Goal: Communication & Community: Share content

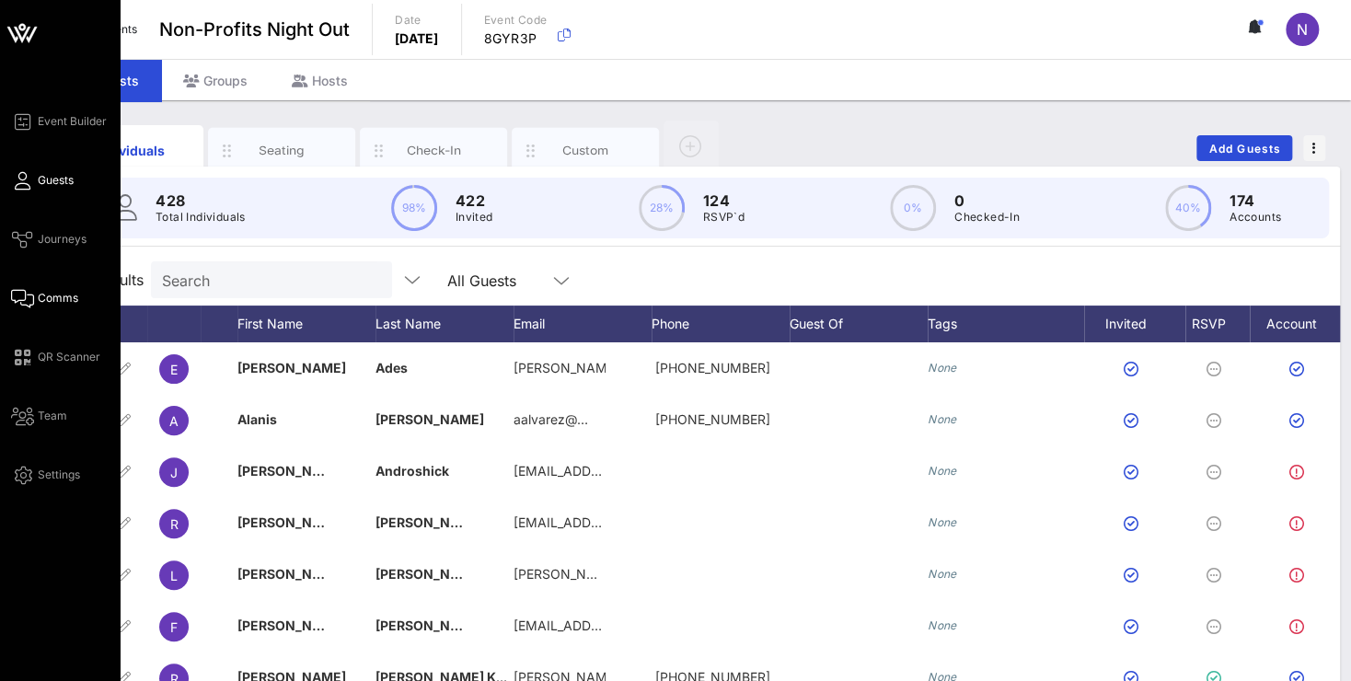
click at [62, 295] on span "Comms" at bounding box center [58, 298] width 41 height 17
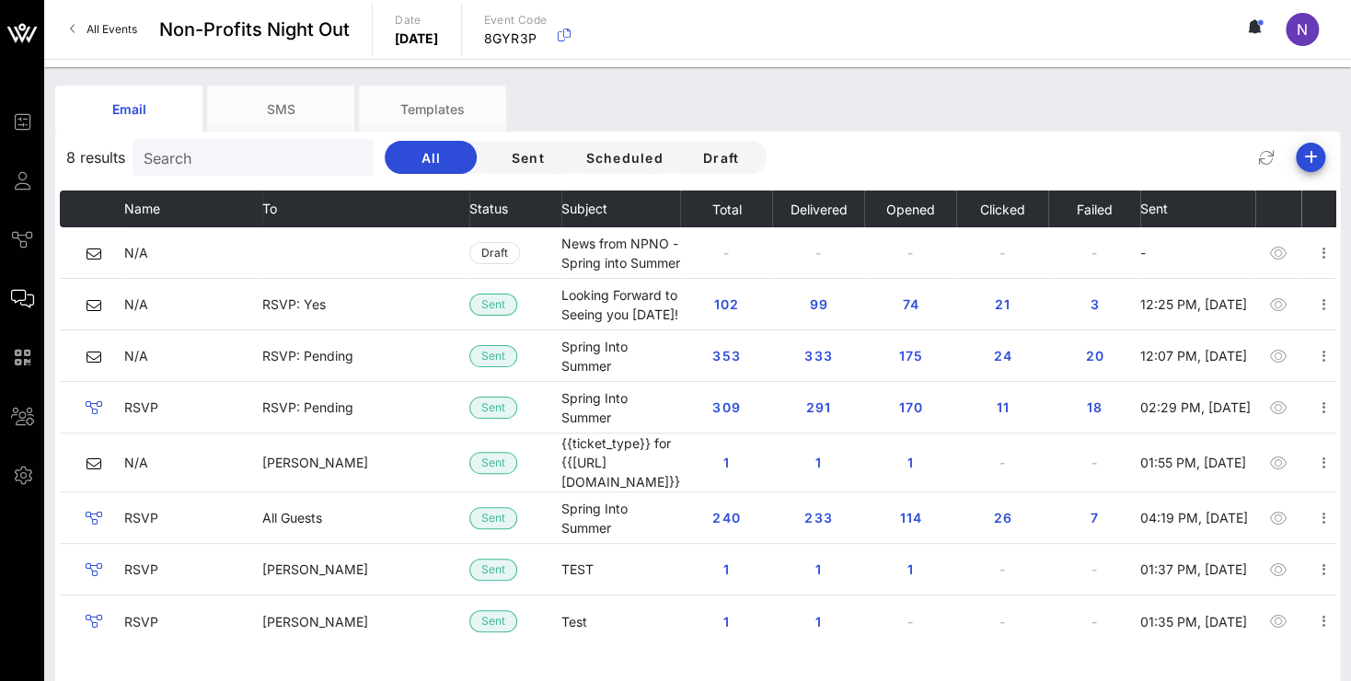
click at [75, 29] on icon at bounding box center [73, 29] width 6 height 1
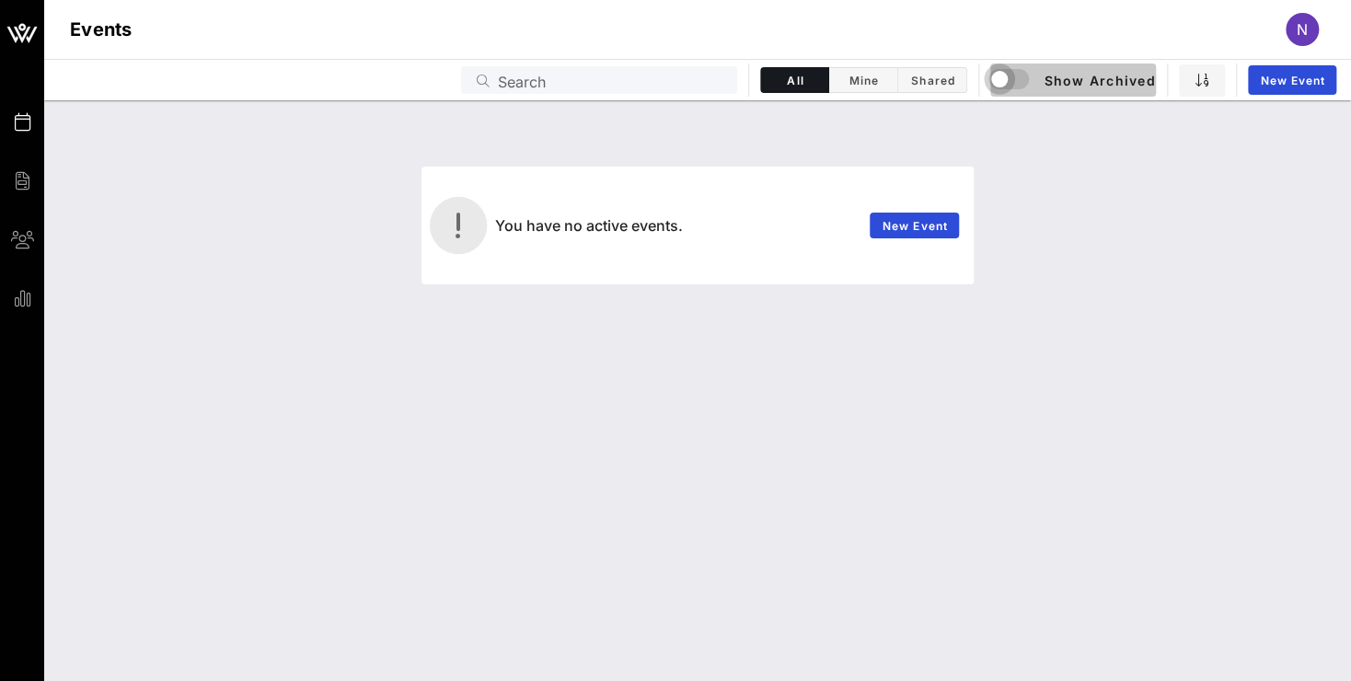
click at [1013, 74] on div "button" at bounding box center [1000, 79] width 26 height 26
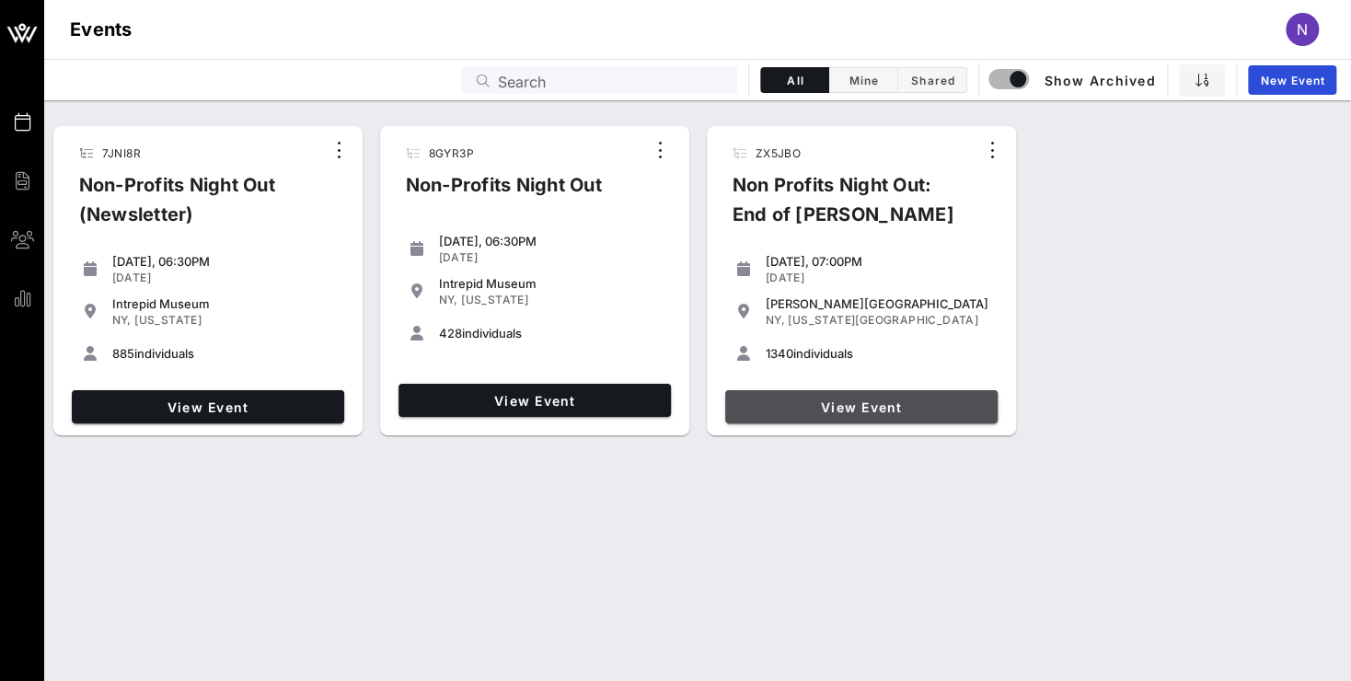
click at [851, 407] on span "View Event" at bounding box center [862, 408] width 258 height 16
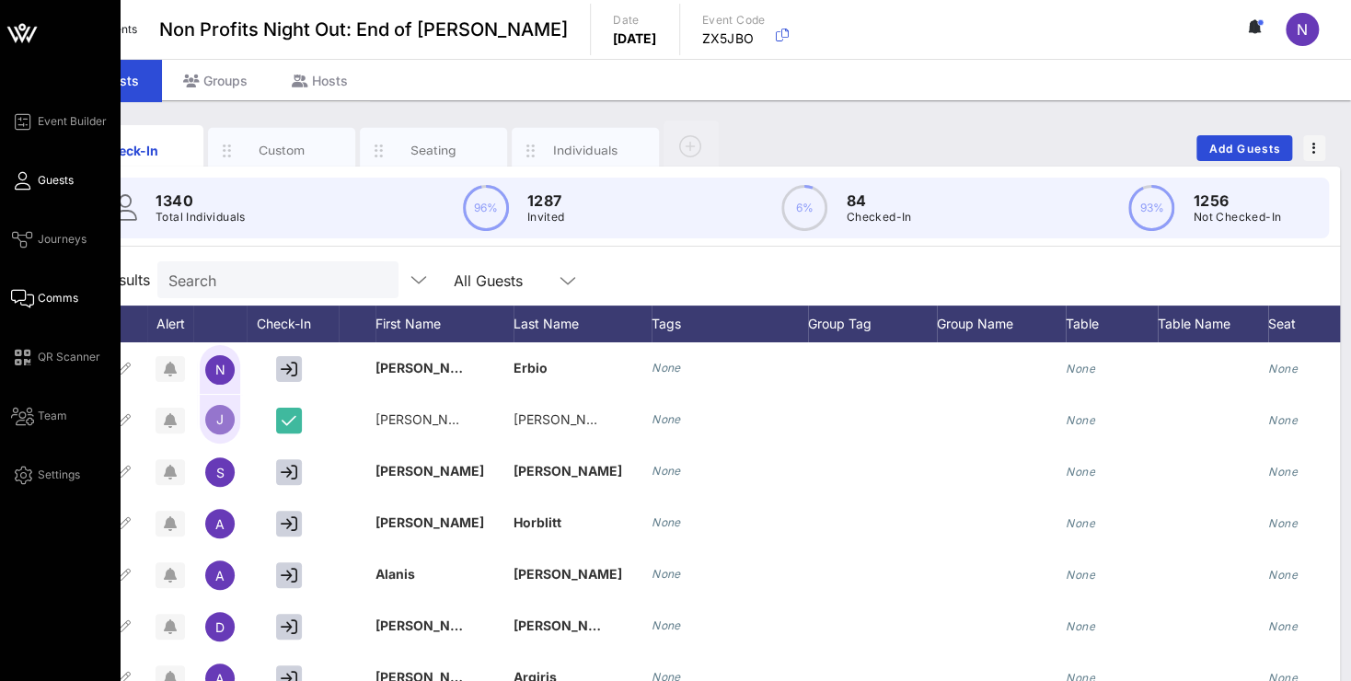
click at [54, 296] on span "Comms" at bounding box center [58, 298] width 41 height 17
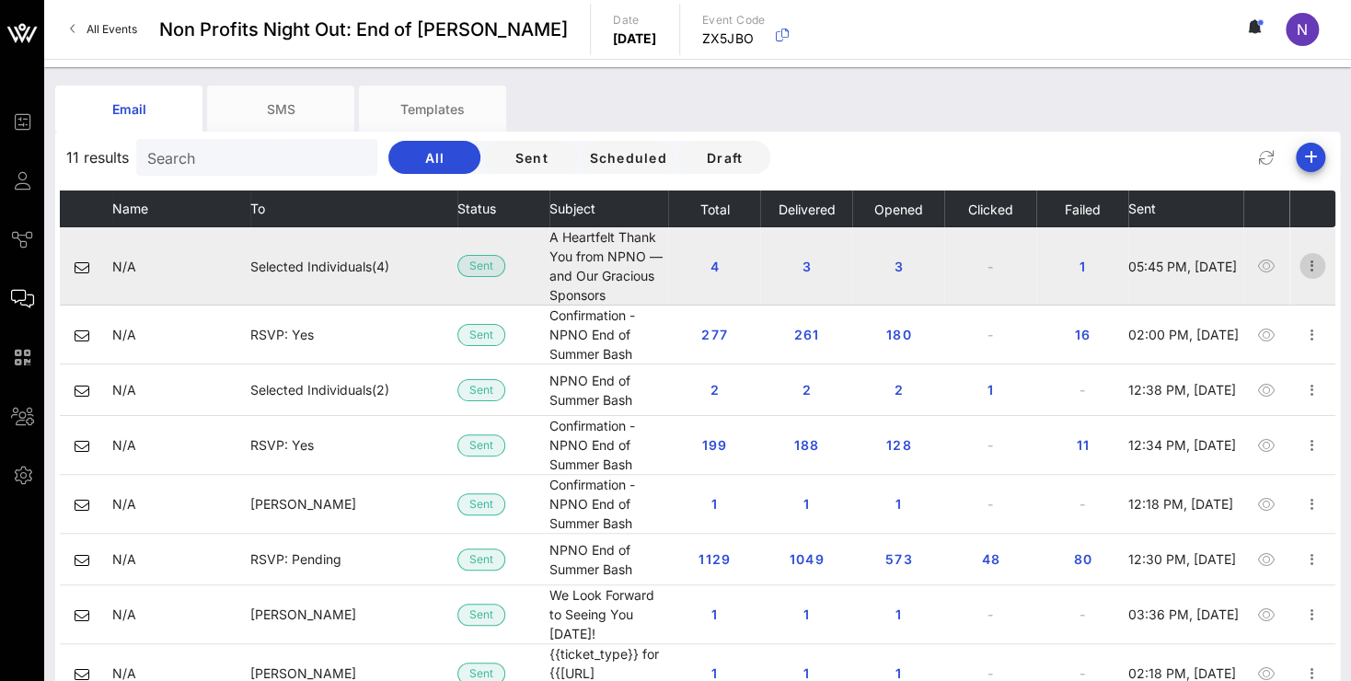
click at [1302, 257] on icon "button" at bounding box center [1313, 266] width 22 height 22
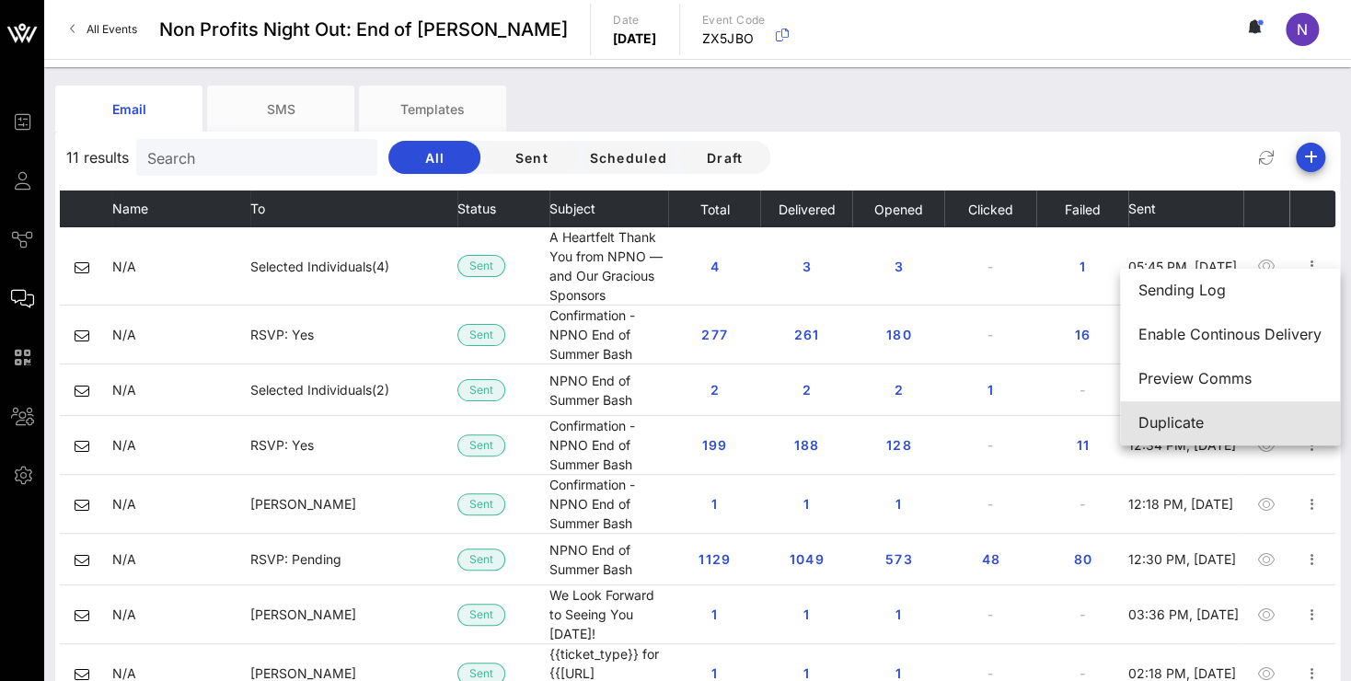
click at [1195, 423] on div "Duplicate" at bounding box center [1230, 422] width 183 height 17
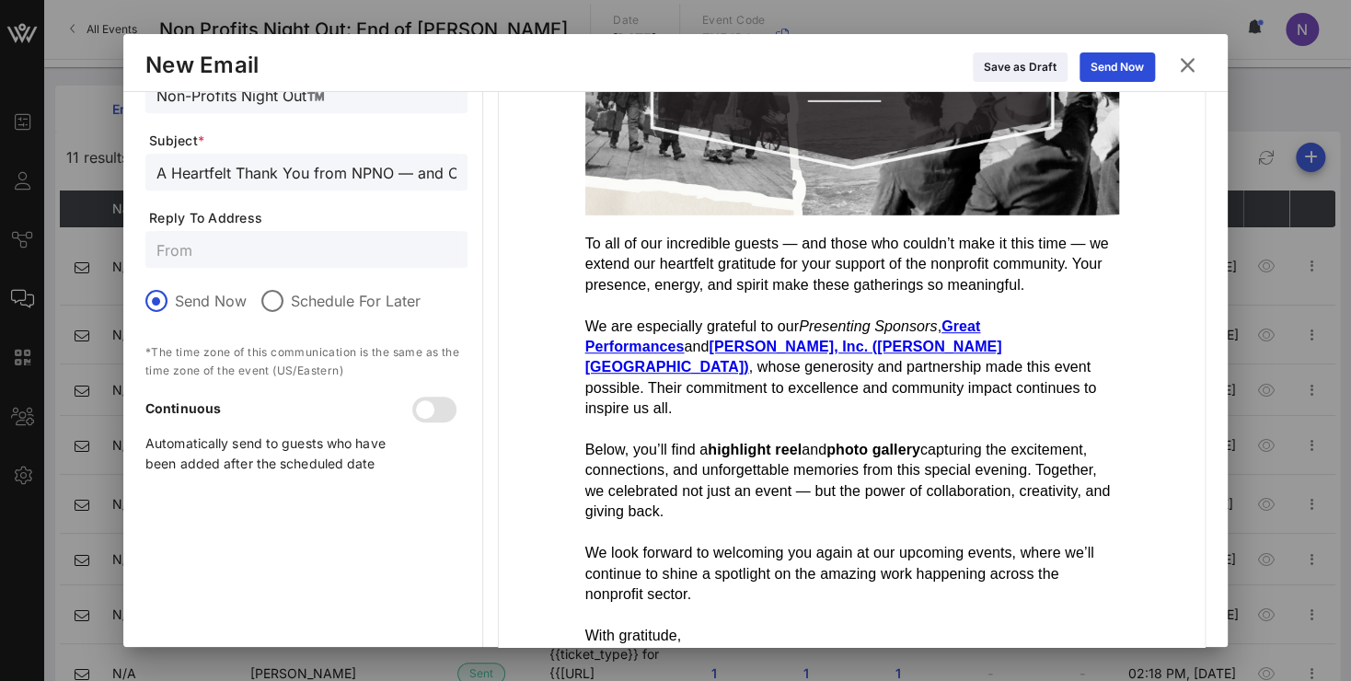
scroll to position [556, 0]
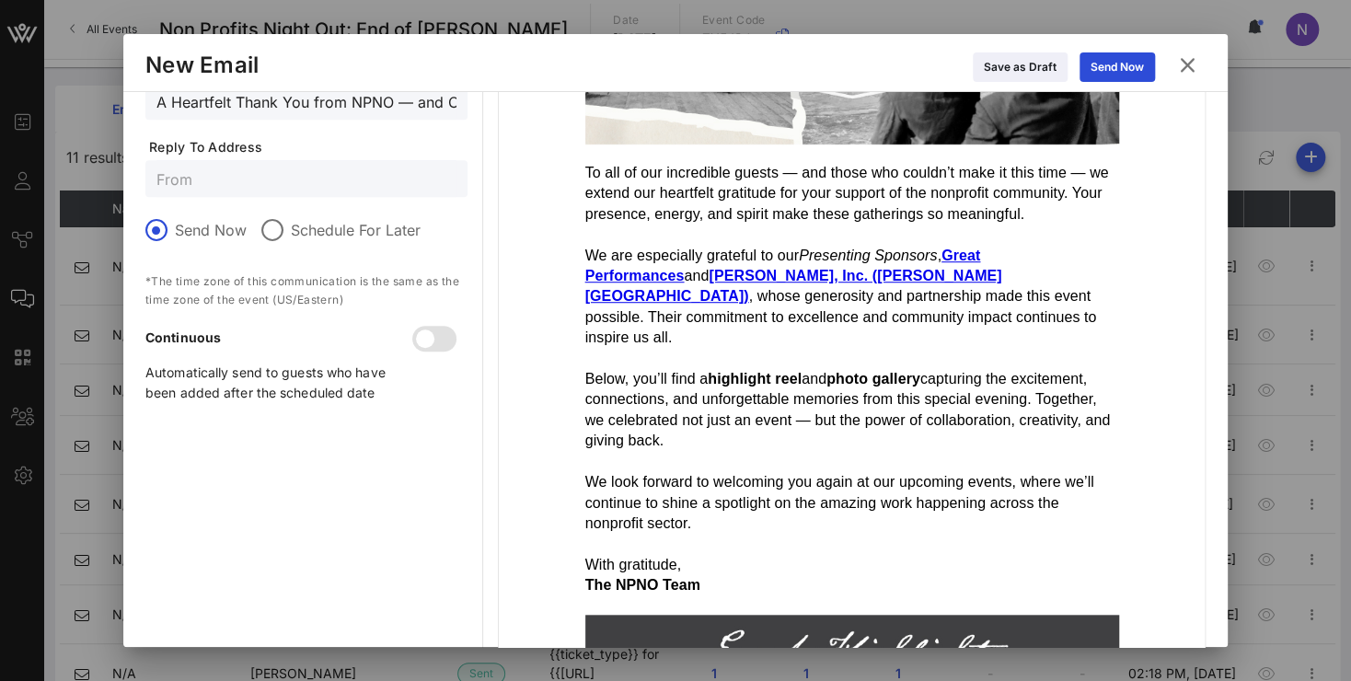
click at [1175, 63] on button at bounding box center [1188, 65] width 36 height 33
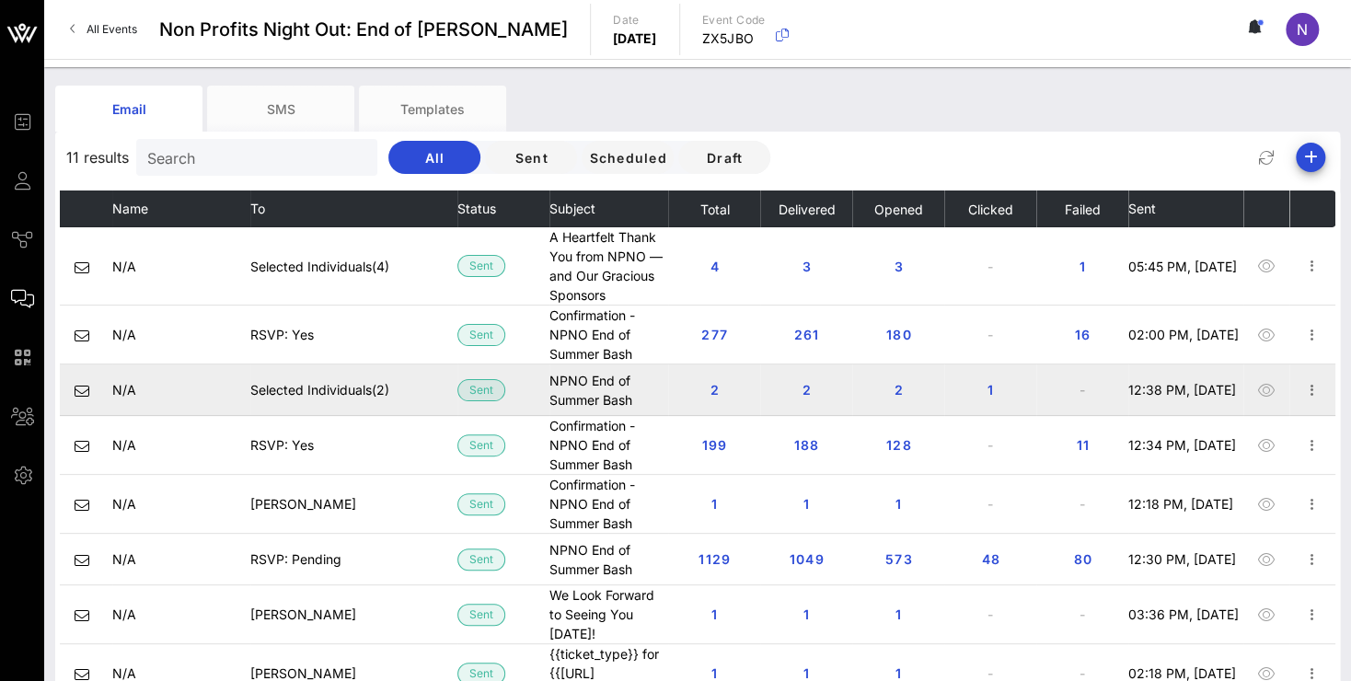
scroll to position [0, 0]
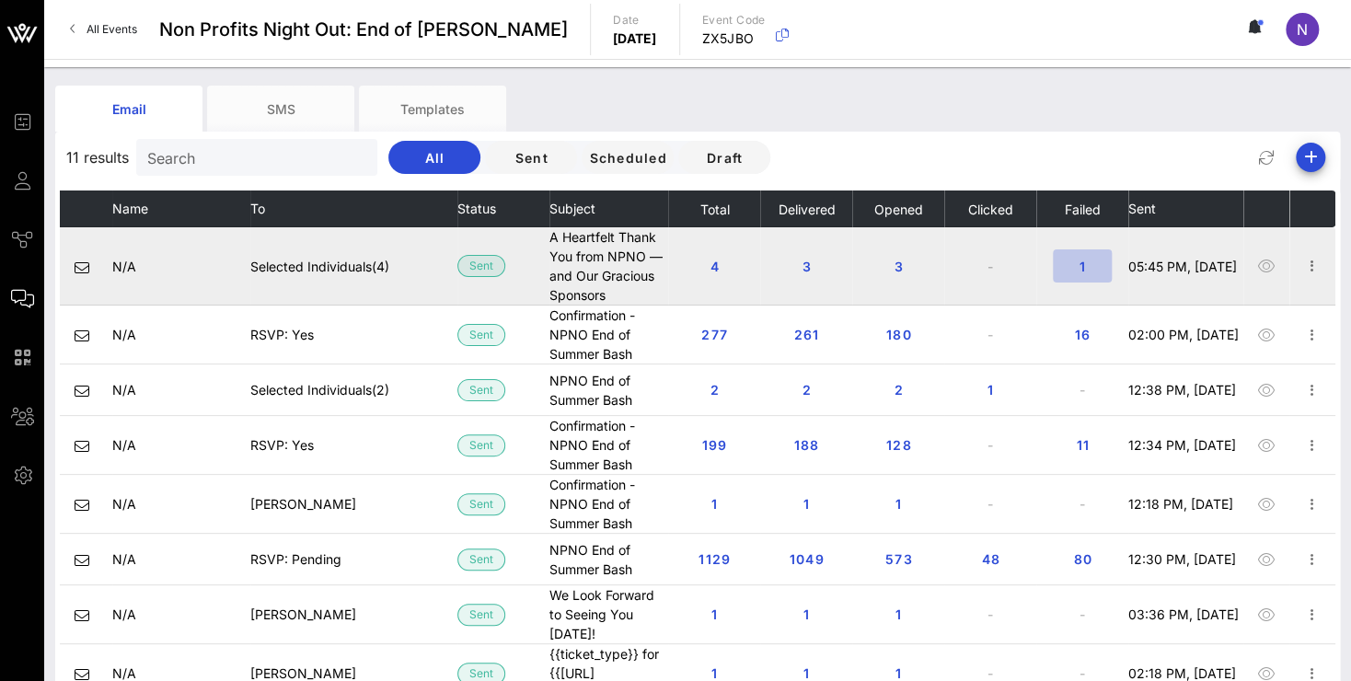
click at [1069, 259] on span "1" at bounding box center [1082, 267] width 29 height 16
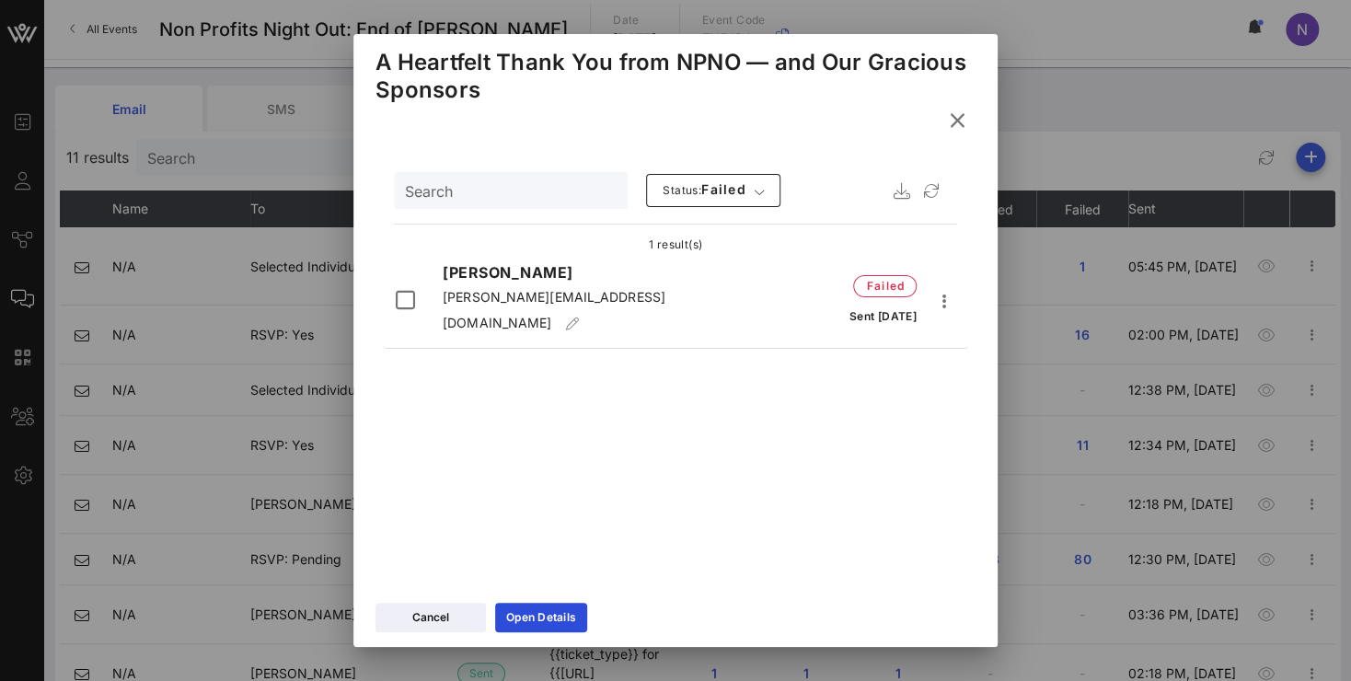
click at [945, 116] on button at bounding box center [958, 120] width 36 height 33
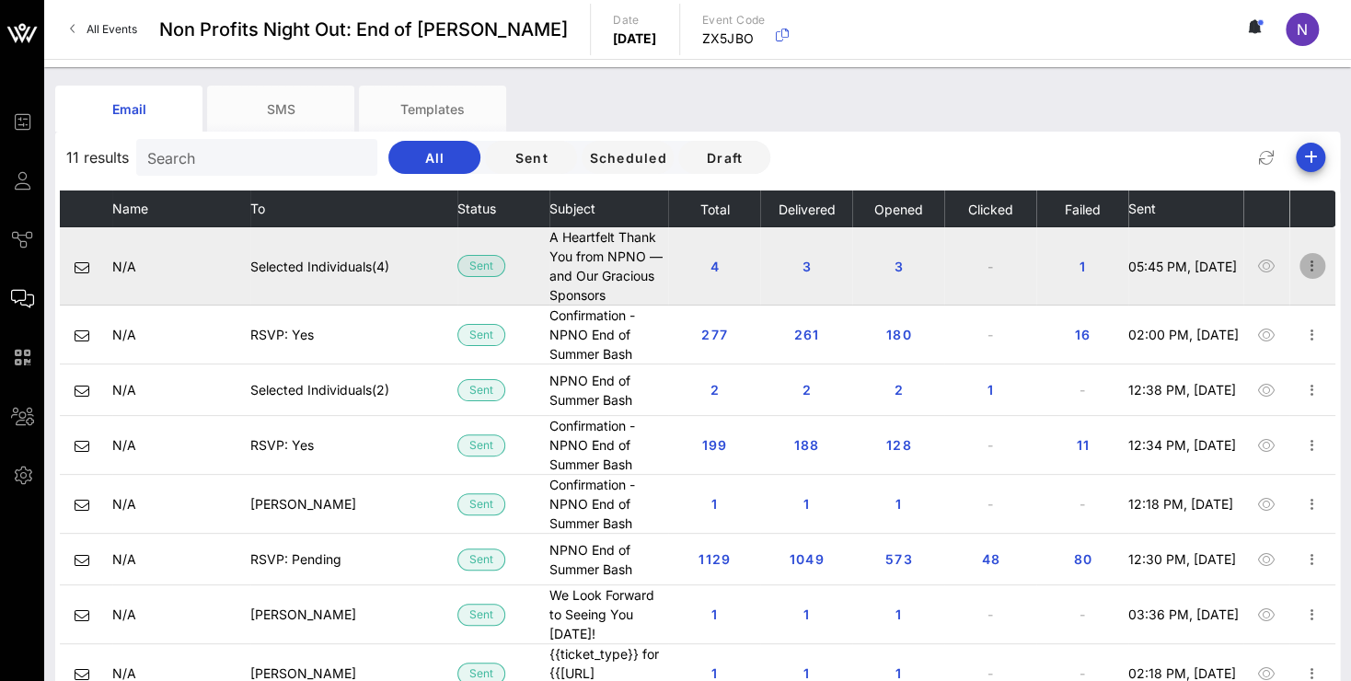
click at [1302, 255] on icon "button" at bounding box center [1313, 266] width 22 height 22
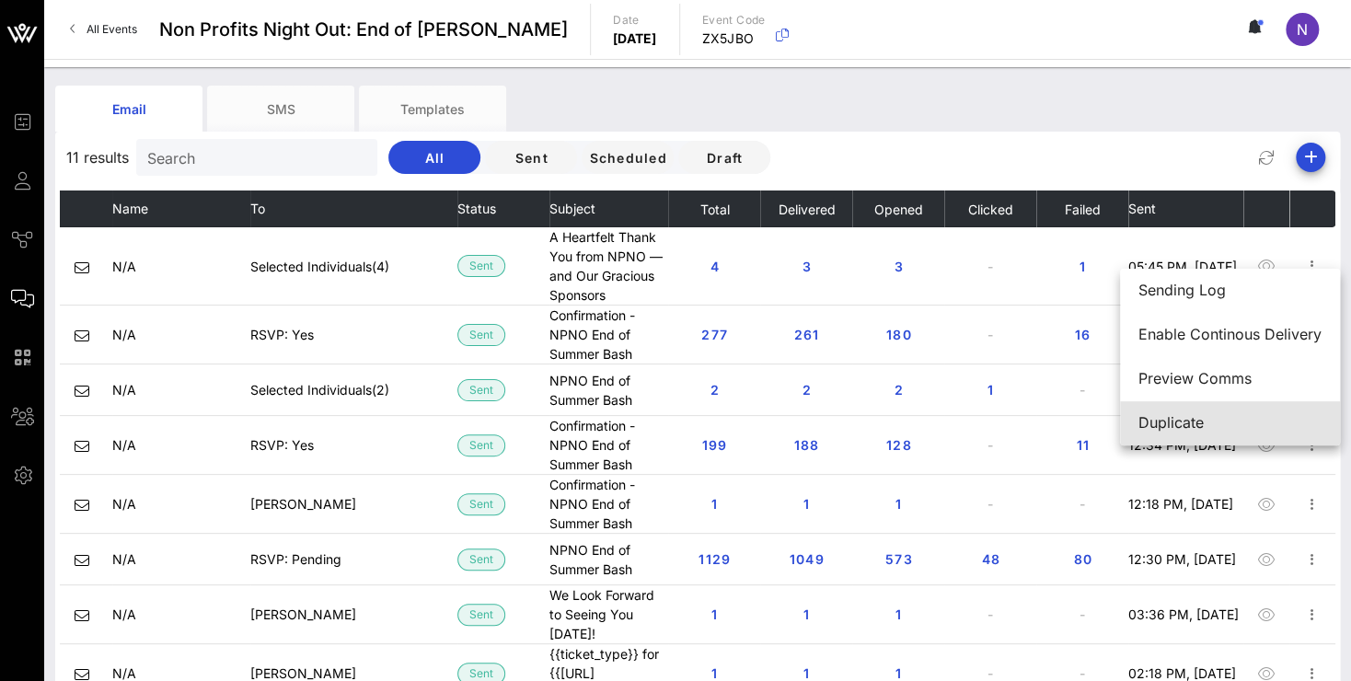
click at [1178, 422] on div "Duplicate" at bounding box center [1230, 422] width 183 height 17
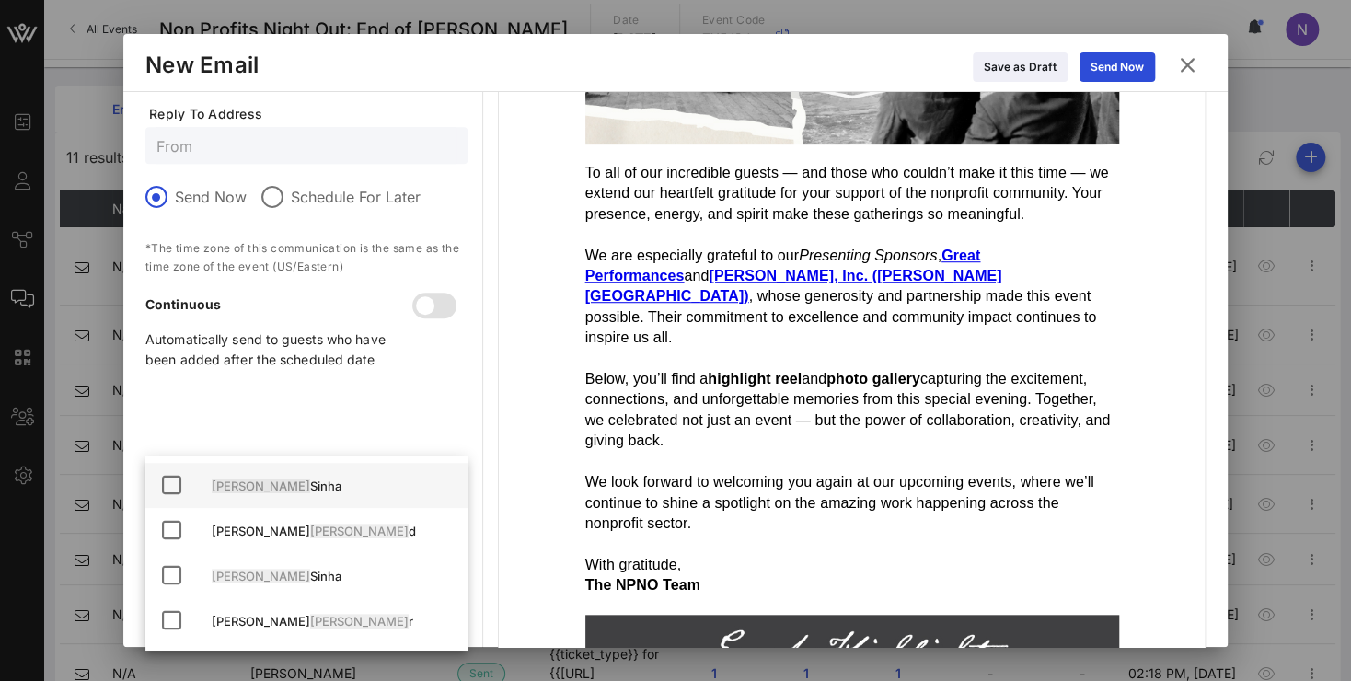
click at [237, 490] on span "[PERSON_NAME]" at bounding box center [261, 486] width 99 height 15
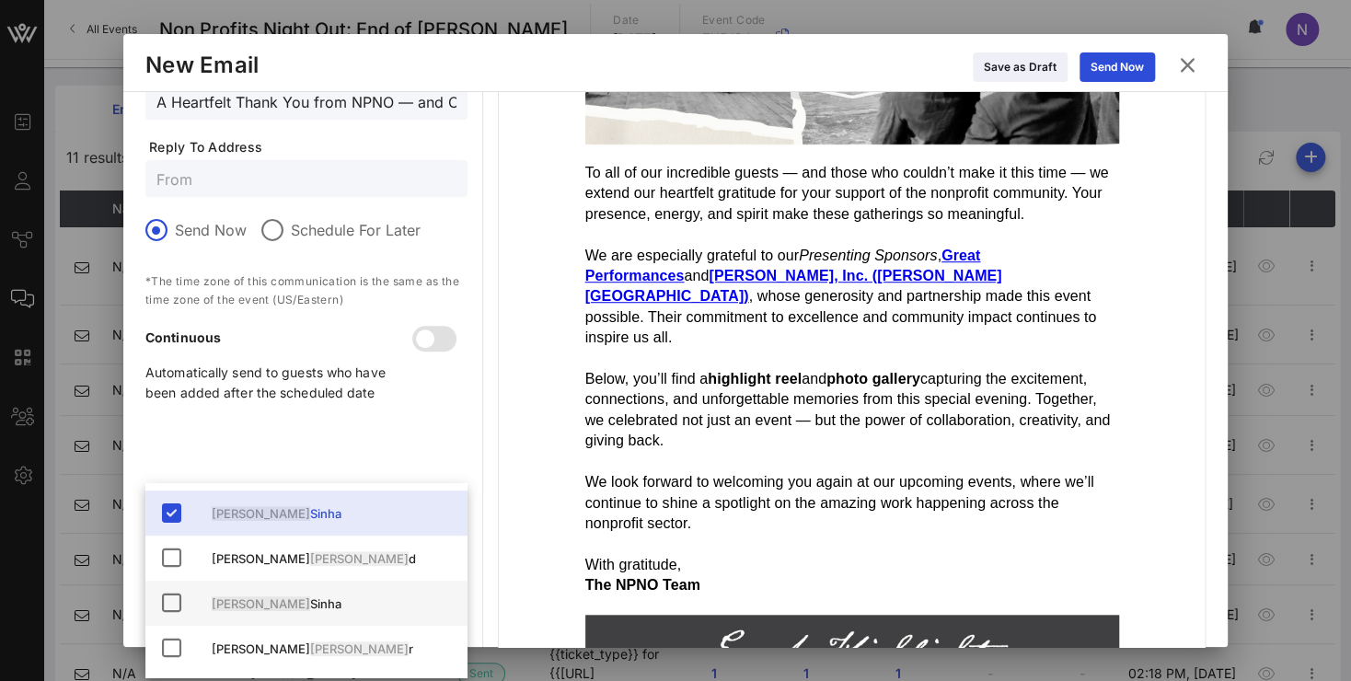
click at [177, 606] on icon at bounding box center [171, 603] width 22 height 22
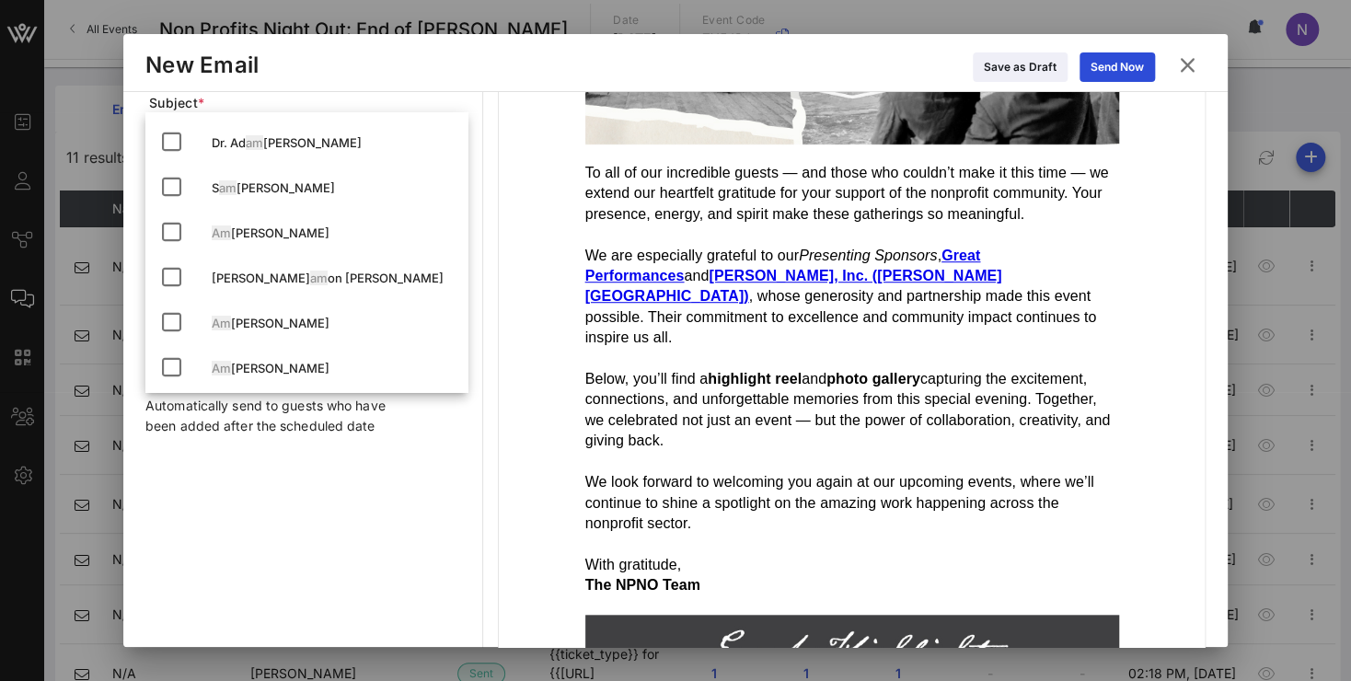
type input "a"
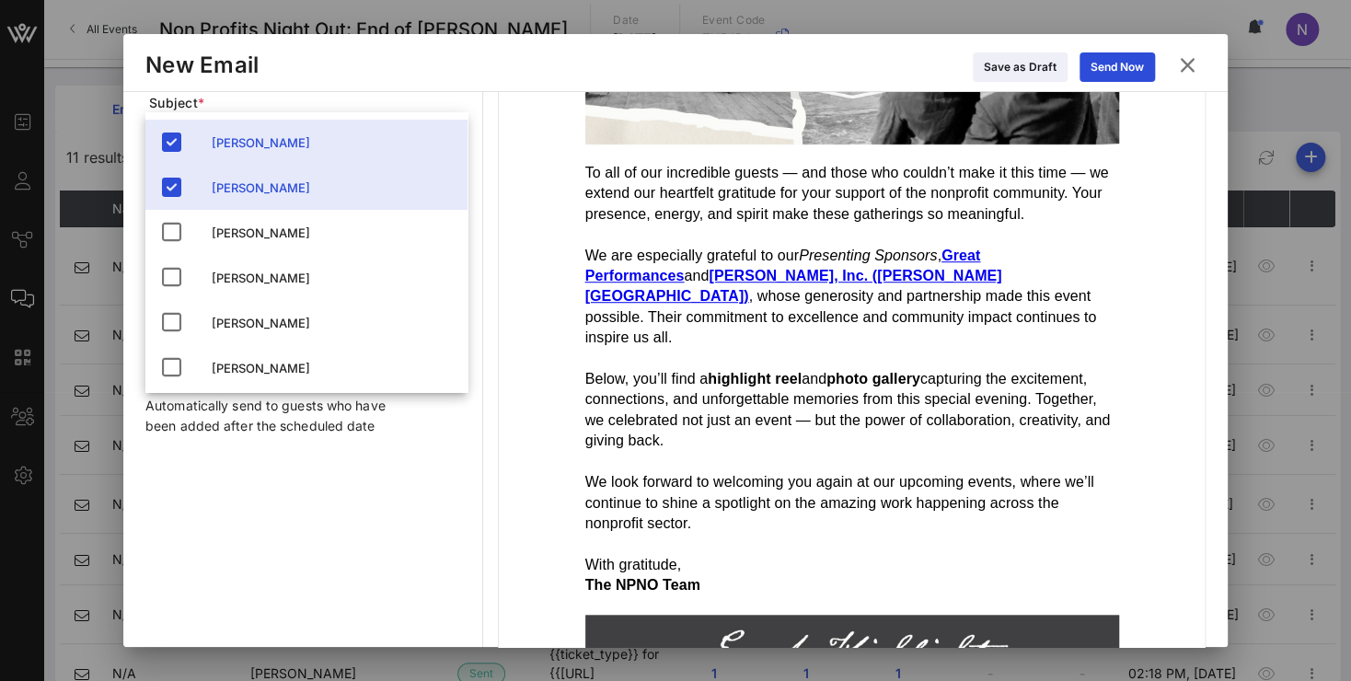
click at [642, 87] on div "New Email Save as Draft Send Now" at bounding box center [675, 63] width 1105 height 58
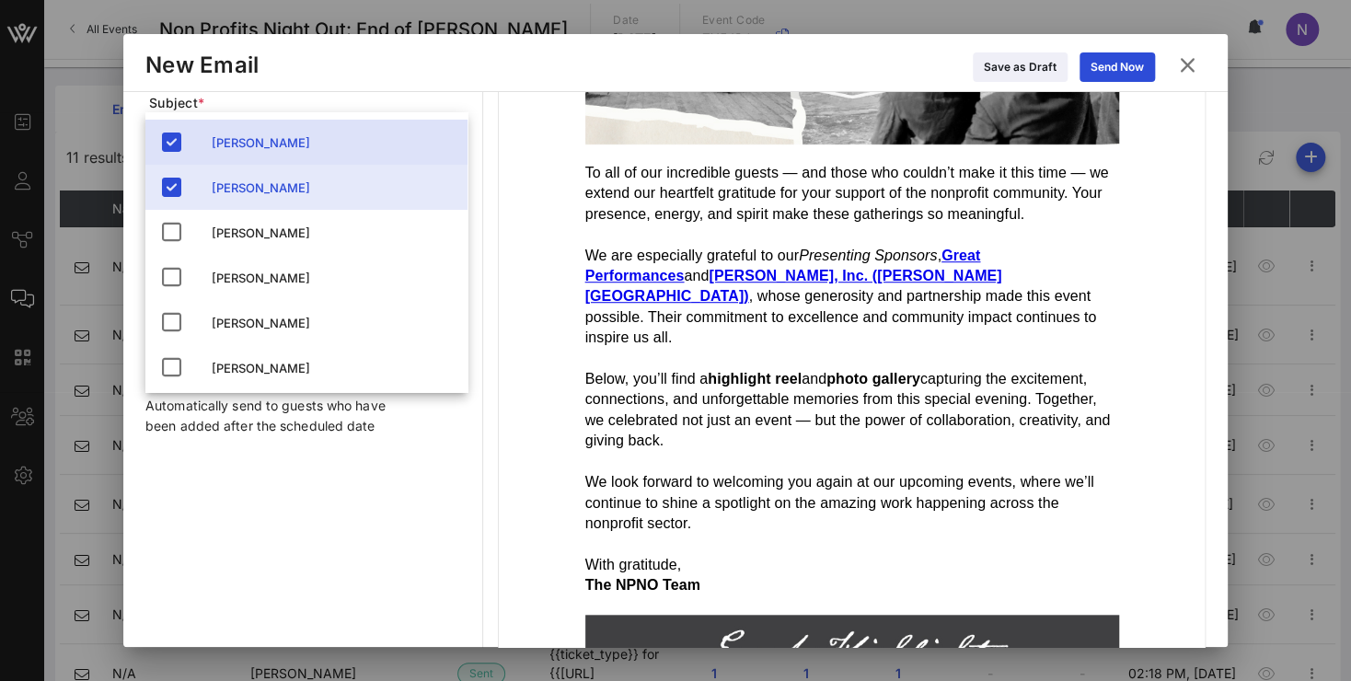
click at [1186, 65] on icon at bounding box center [1188, 65] width 27 height 29
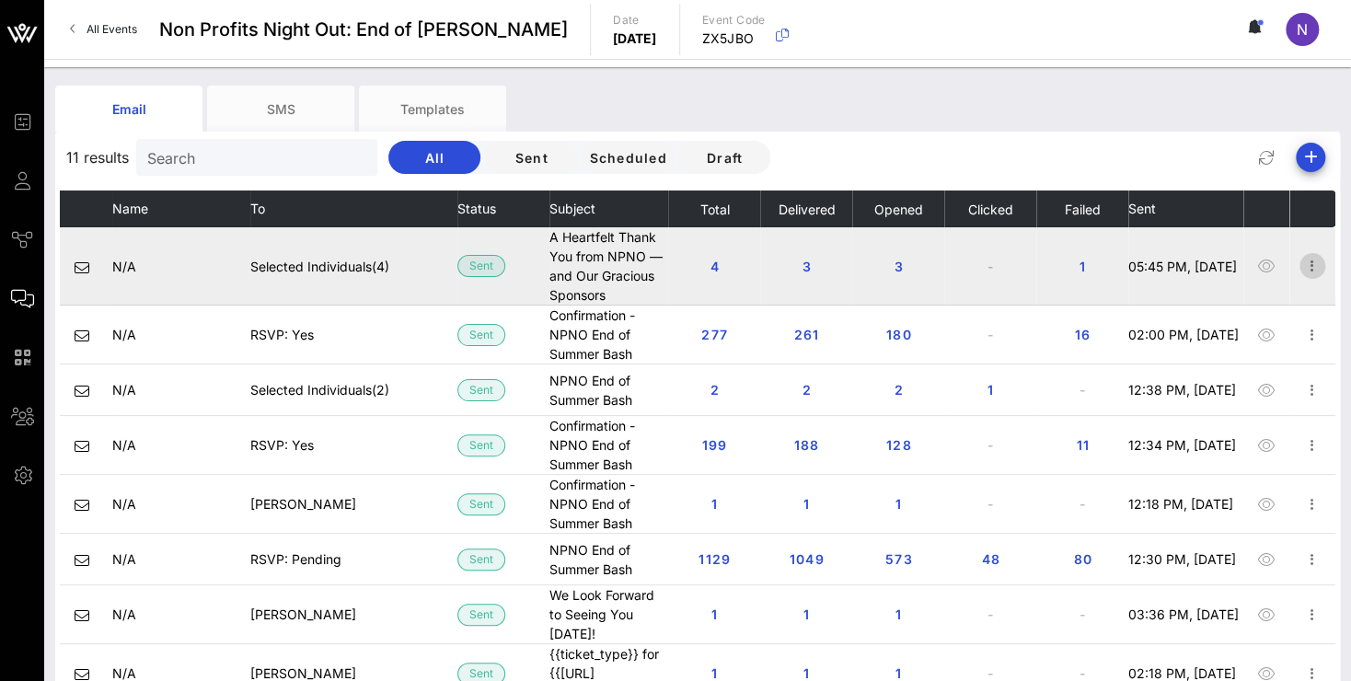
click at [1302, 255] on icon "button" at bounding box center [1313, 266] width 22 height 22
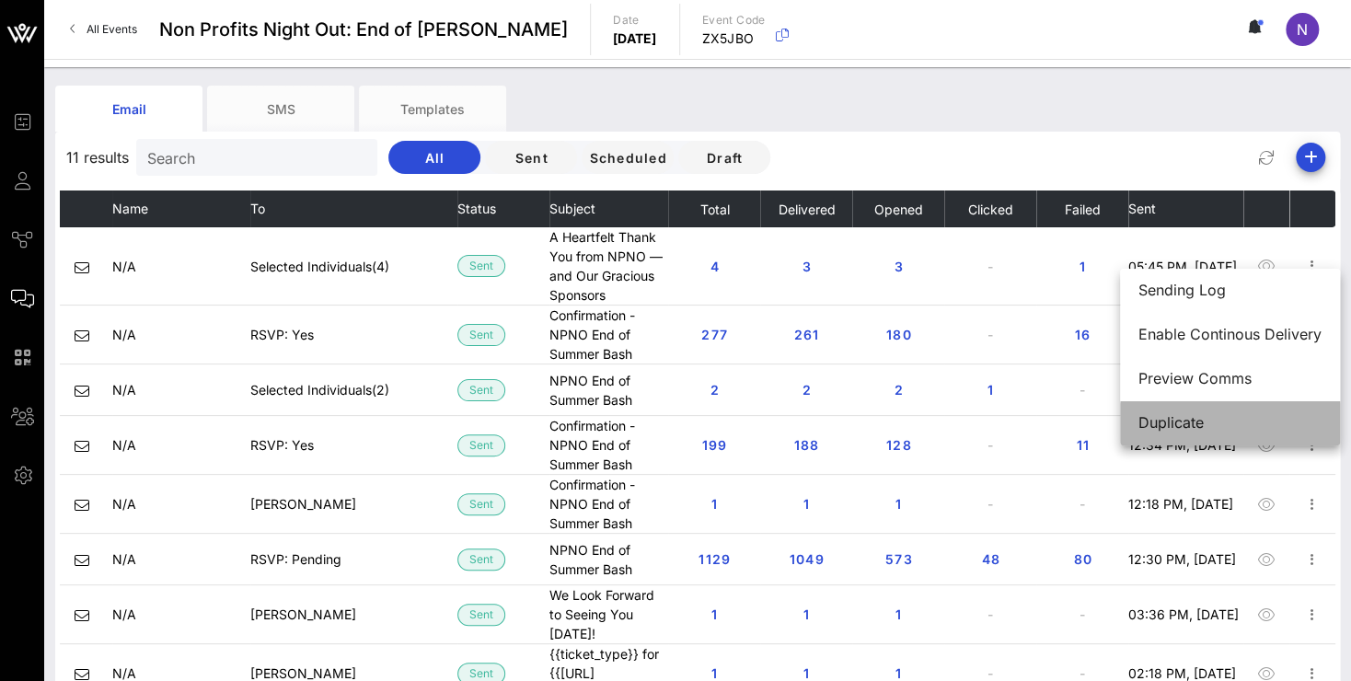
click at [1172, 419] on div "Duplicate" at bounding box center [1230, 422] width 183 height 17
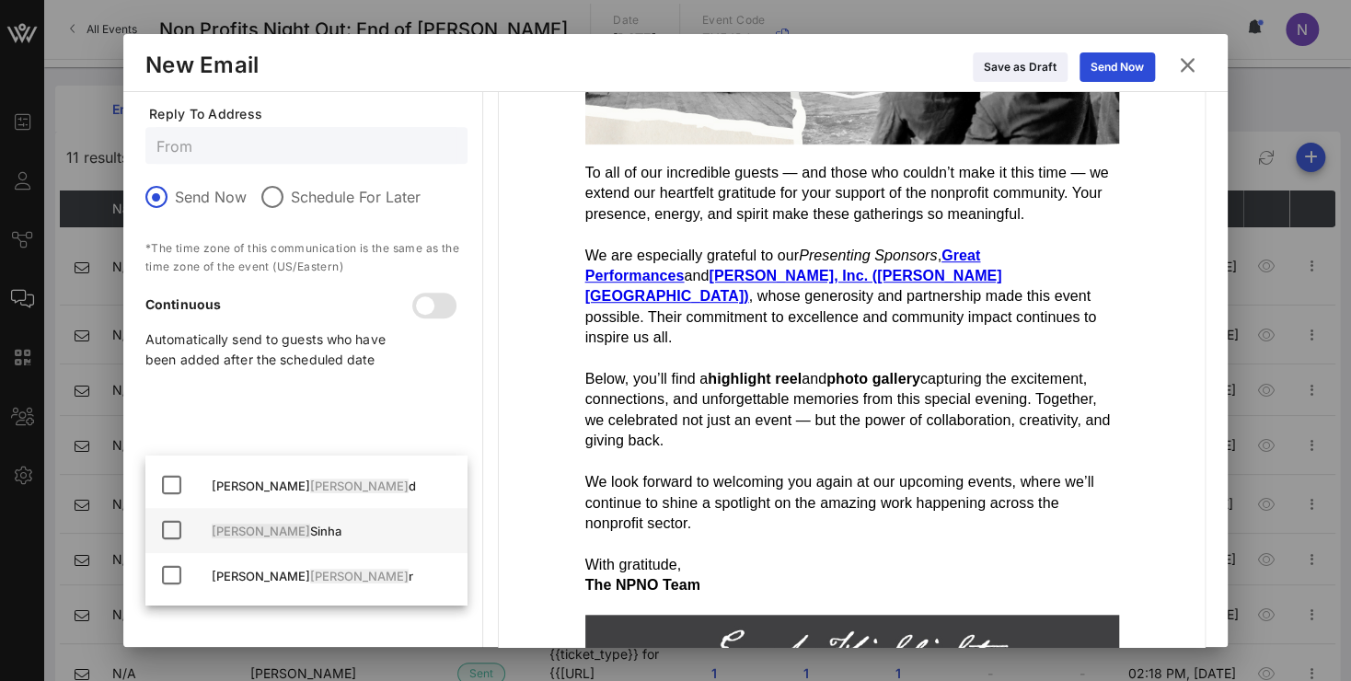
click at [169, 534] on icon at bounding box center [171, 530] width 22 height 22
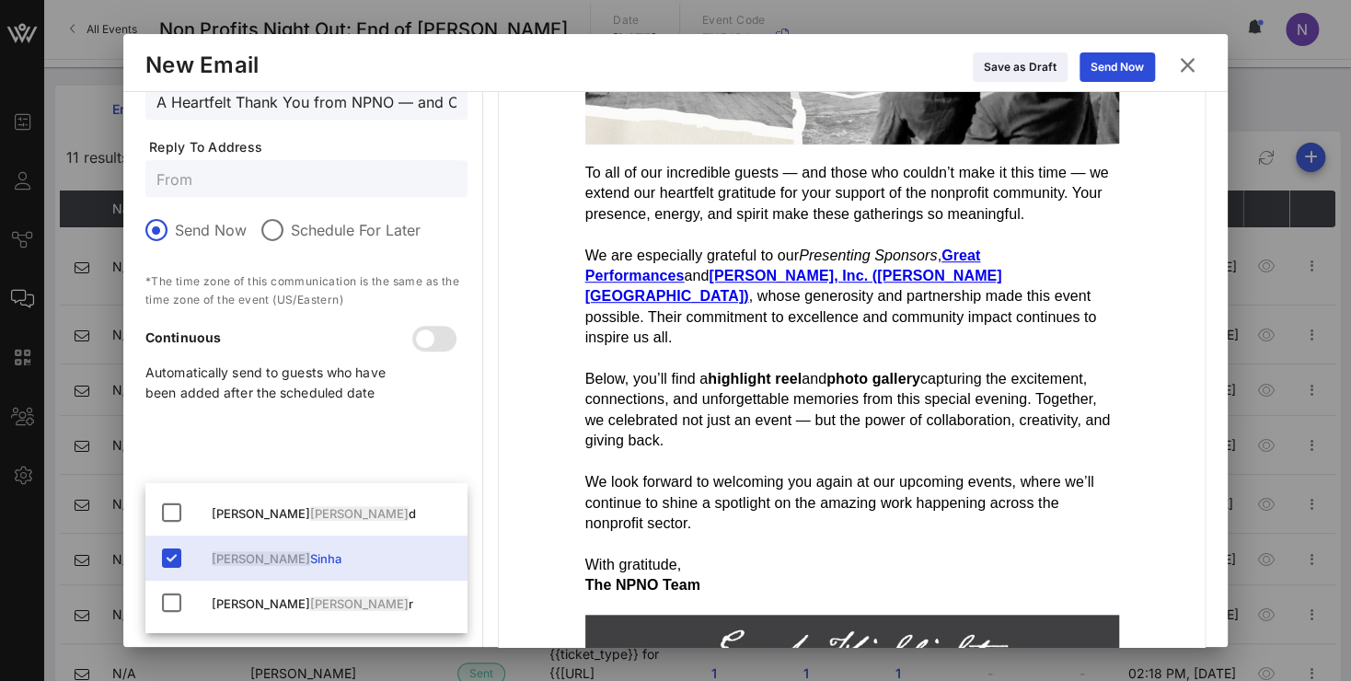
type input "[PERSON_NAME]"
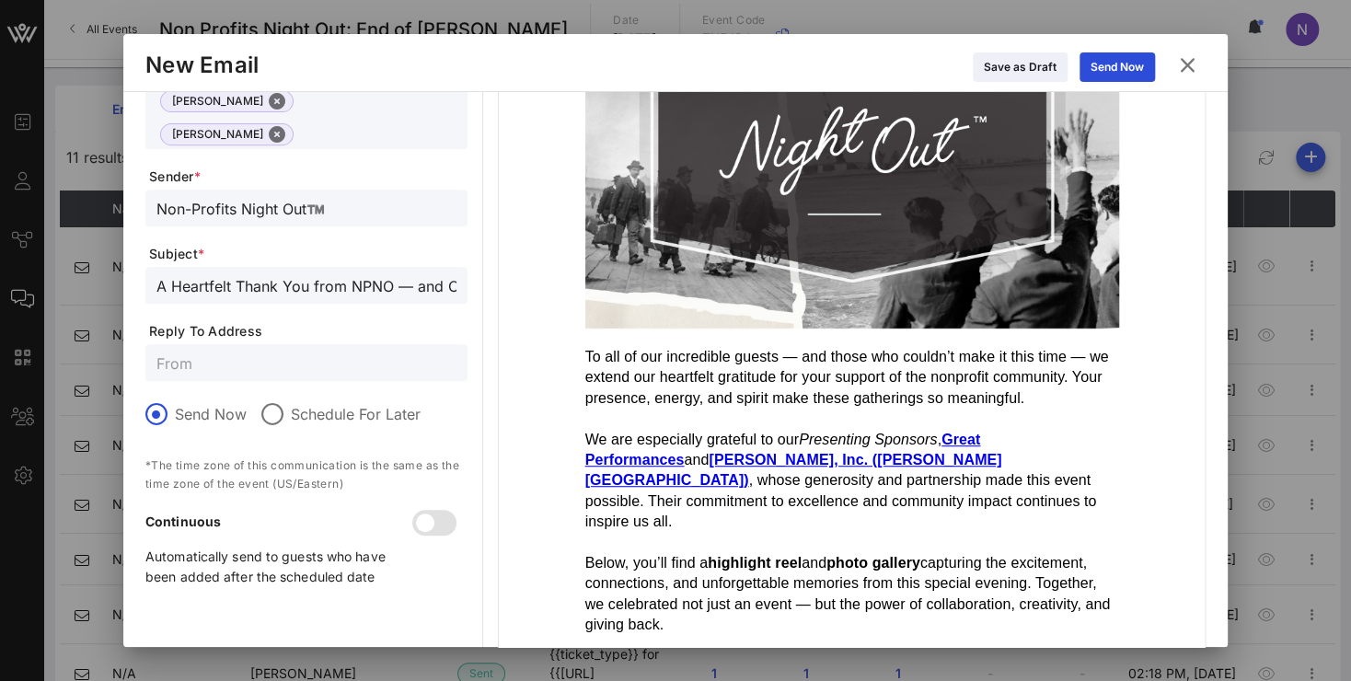
scroll to position [94, 0]
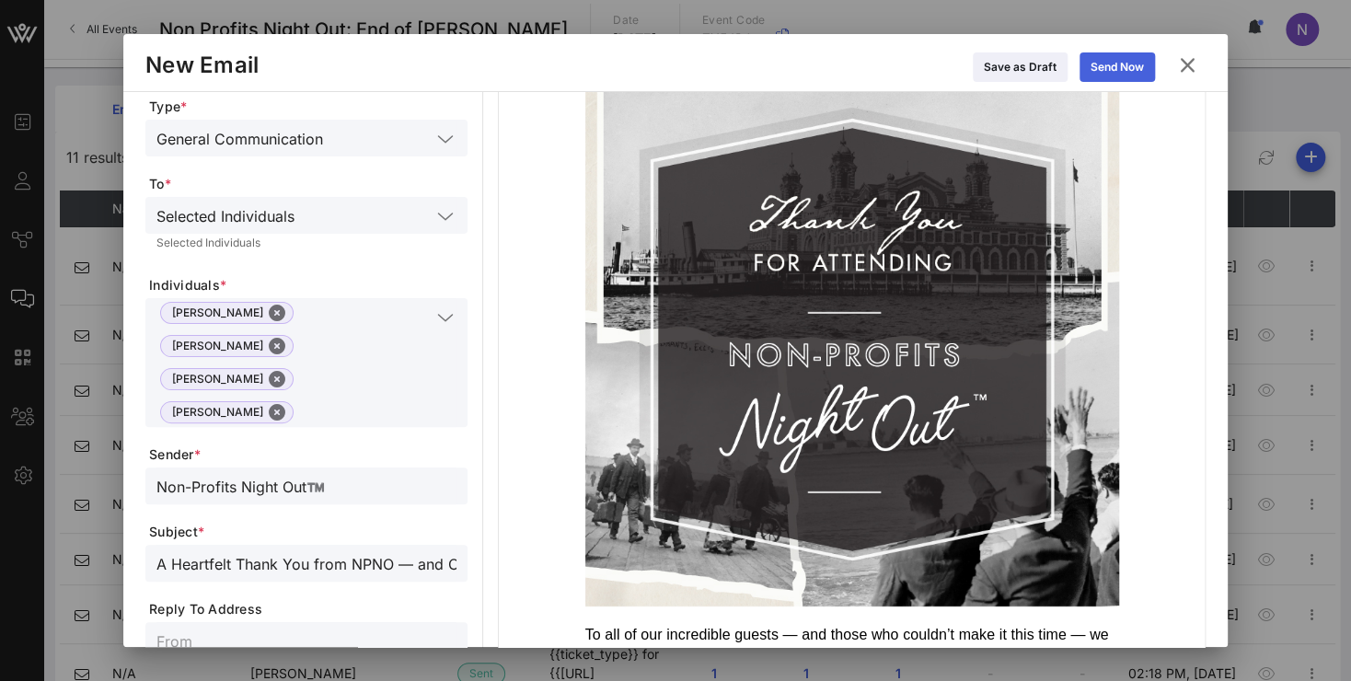
click at [1094, 69] on div "Send Now" at bounding box center [1117, 67] width 53 height 18
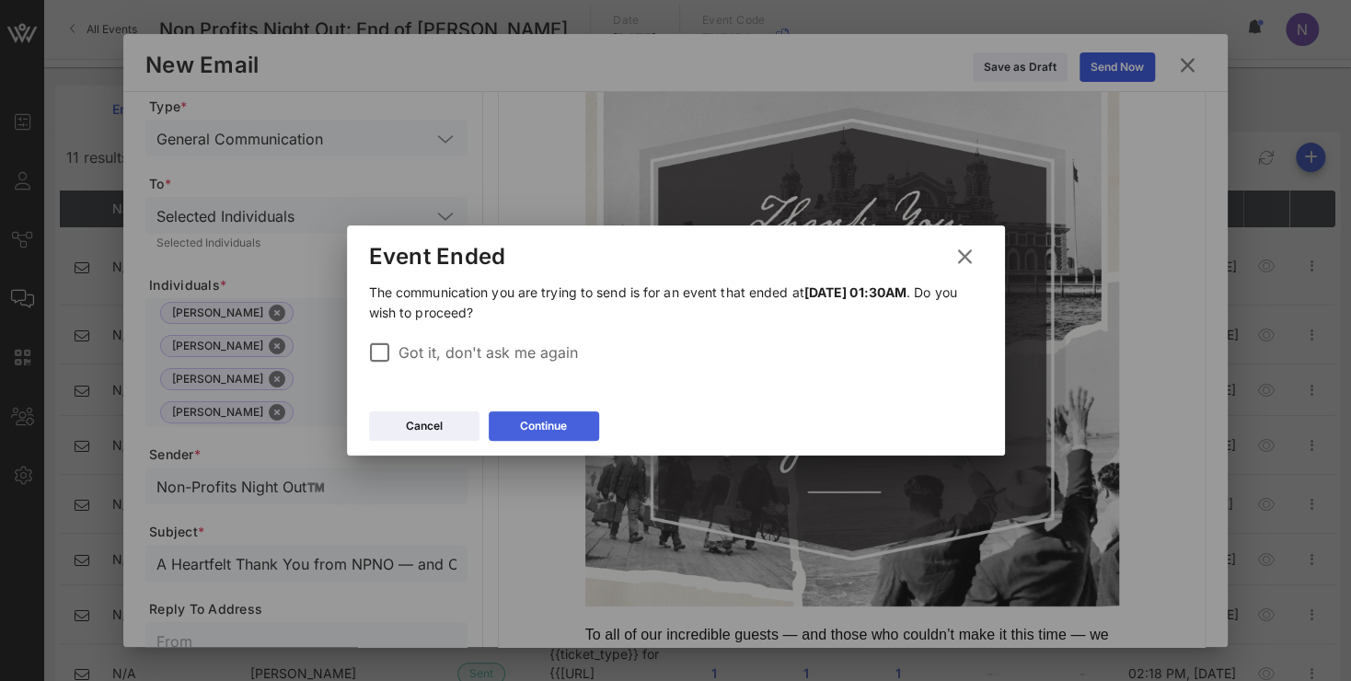
click at [562, 421] on div "Continue" at bounding box center [543, 426] width 47 height 18
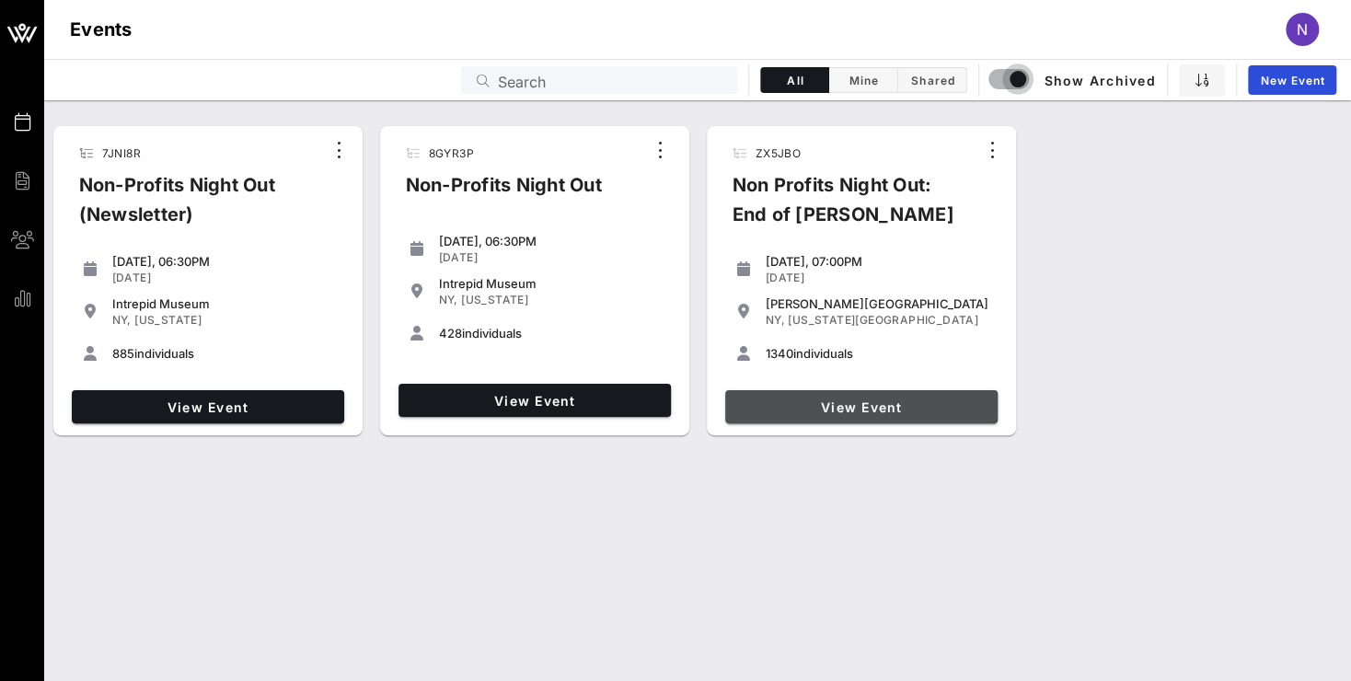
click at [829, 409] on span "View Event" at bounding box center [862, 408] width 258 height 16
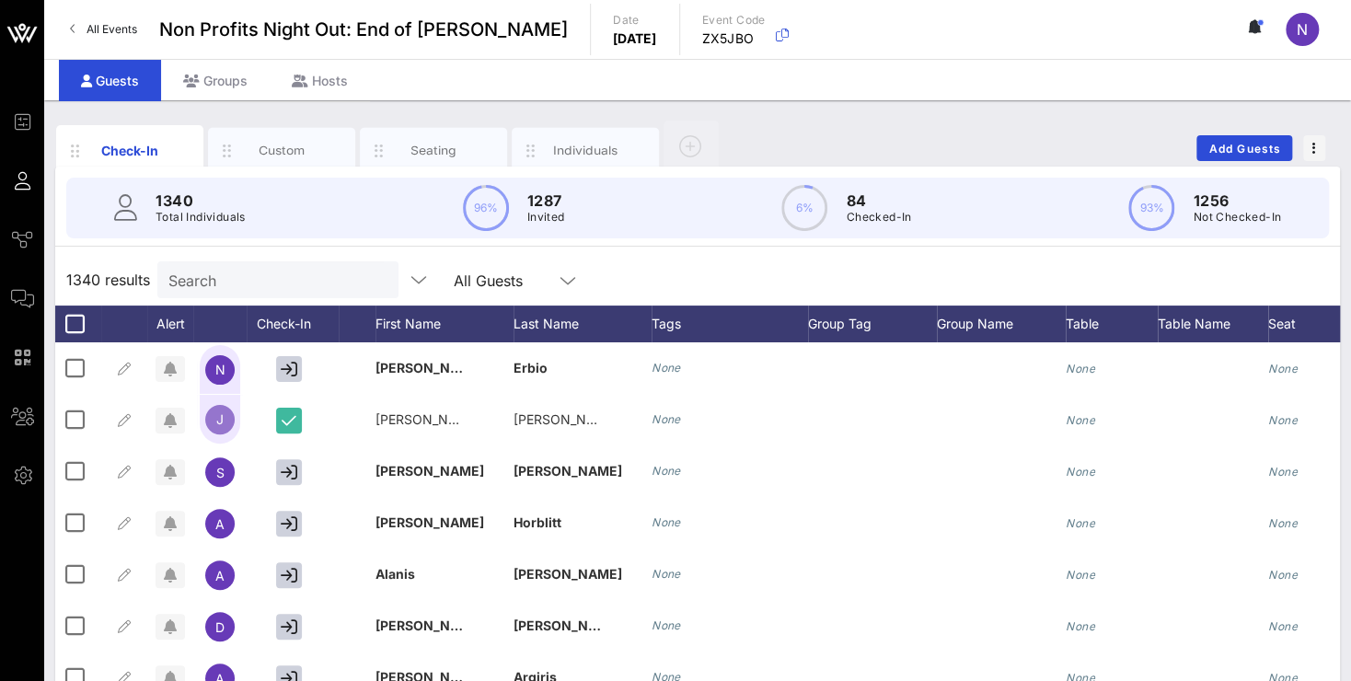
click at [208, 284] on input "Search" at bounding box center [275, 280] width 215 height 24
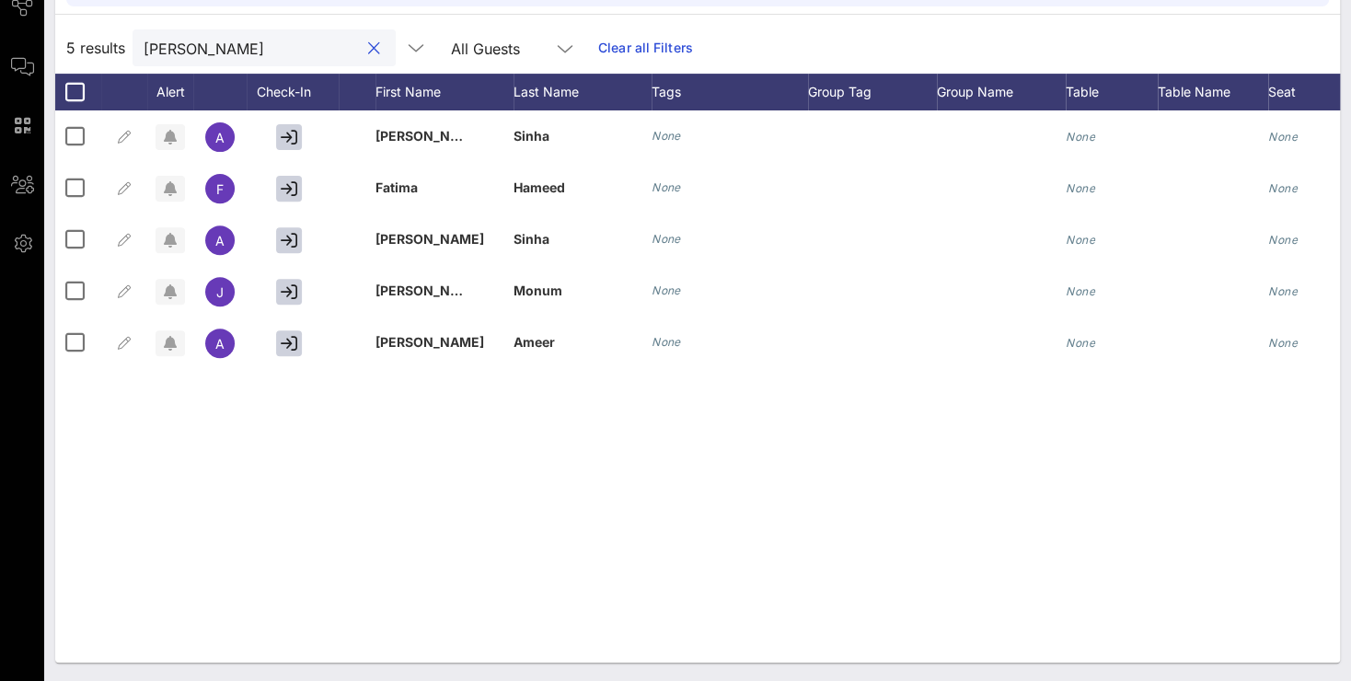
scroll to position [0, 158]
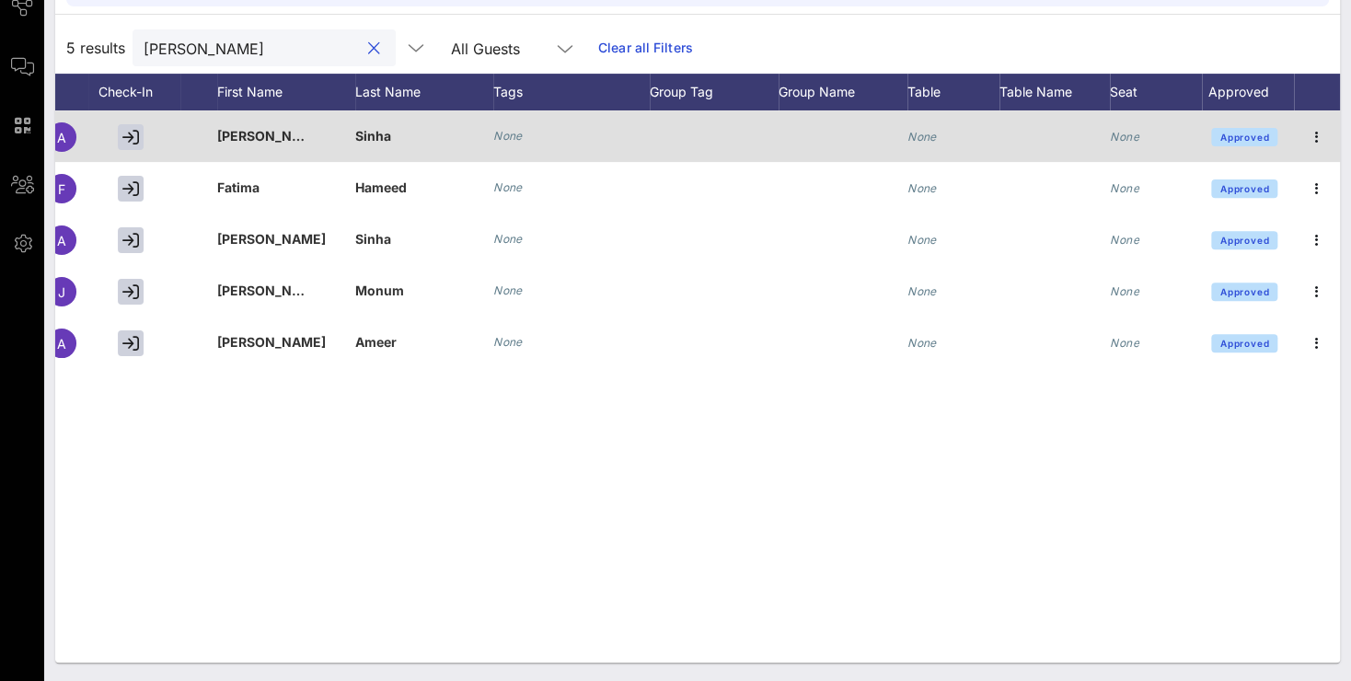
type input "[PERSON_NAME]"
click at [280, 139] on div "[PERSON_NAME]" at bounding box center [286, 146] width 138 height 73
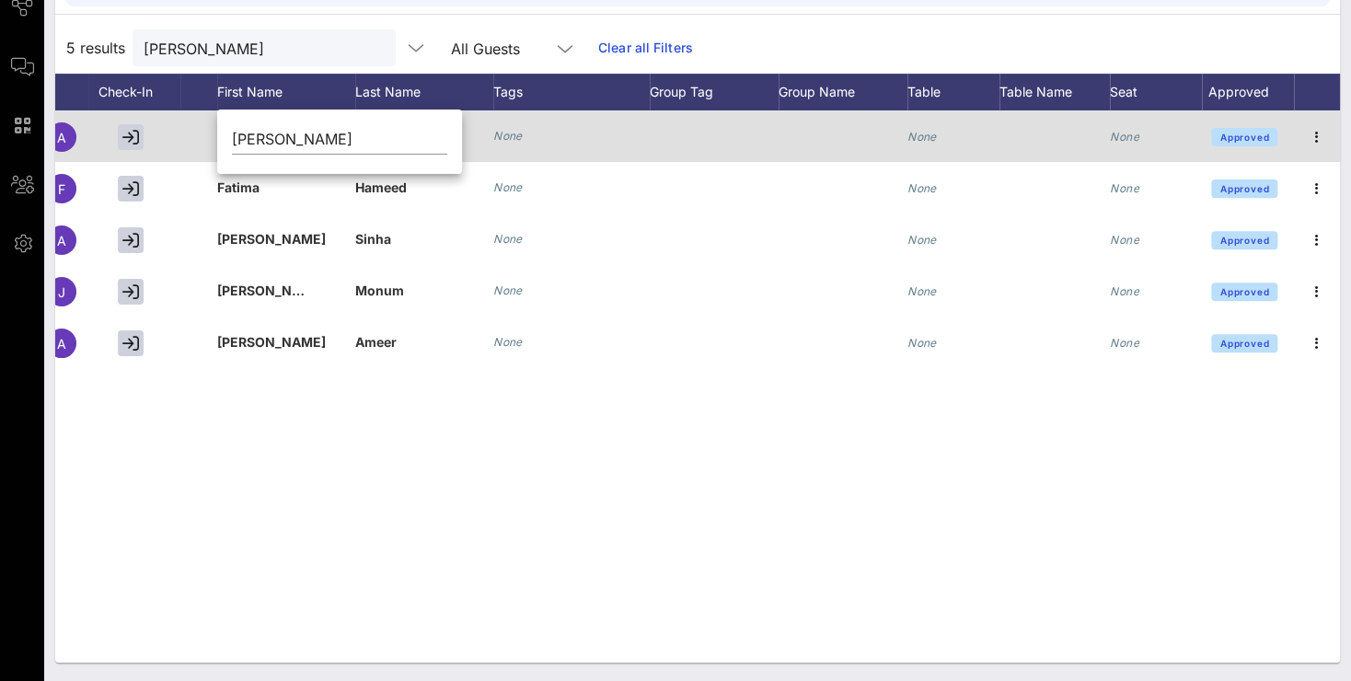
click at [577, 150] on div "None" at bounding box center [571, 136] width 156 height 52
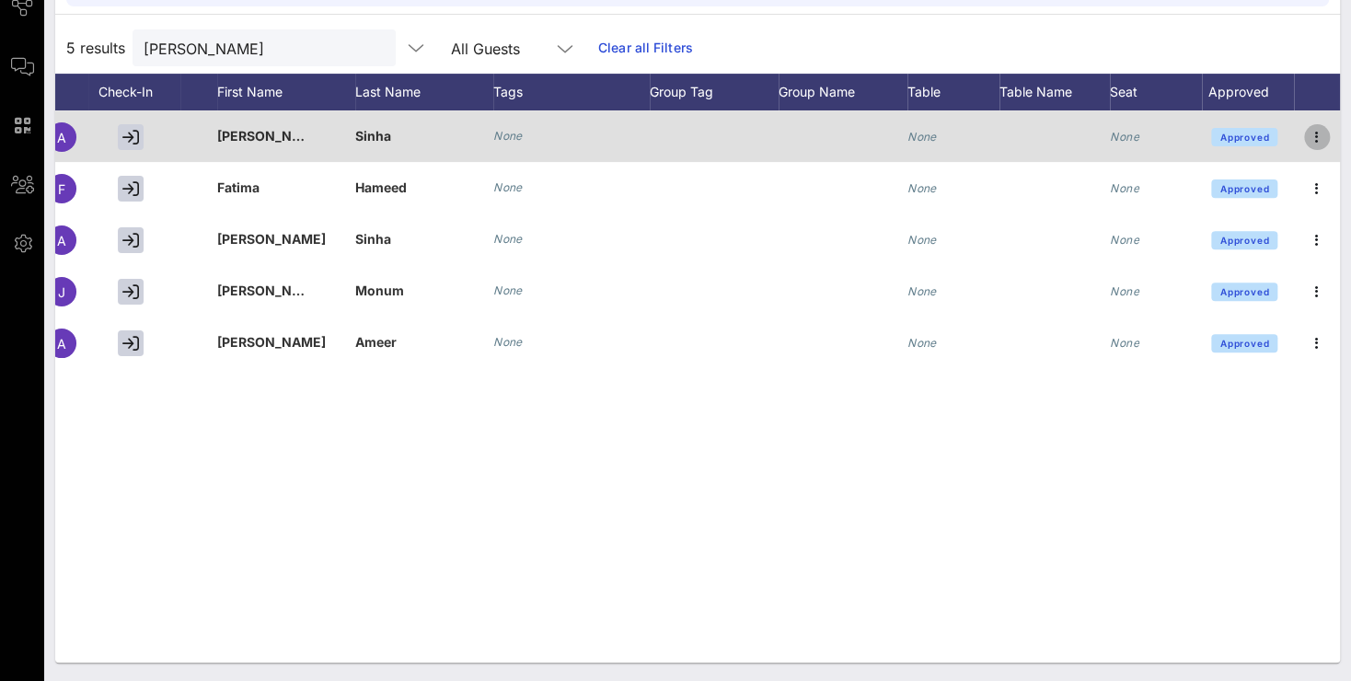
click at [1317, 137] on icon "button" at bounding box center [1317, 137] width 22 height 22
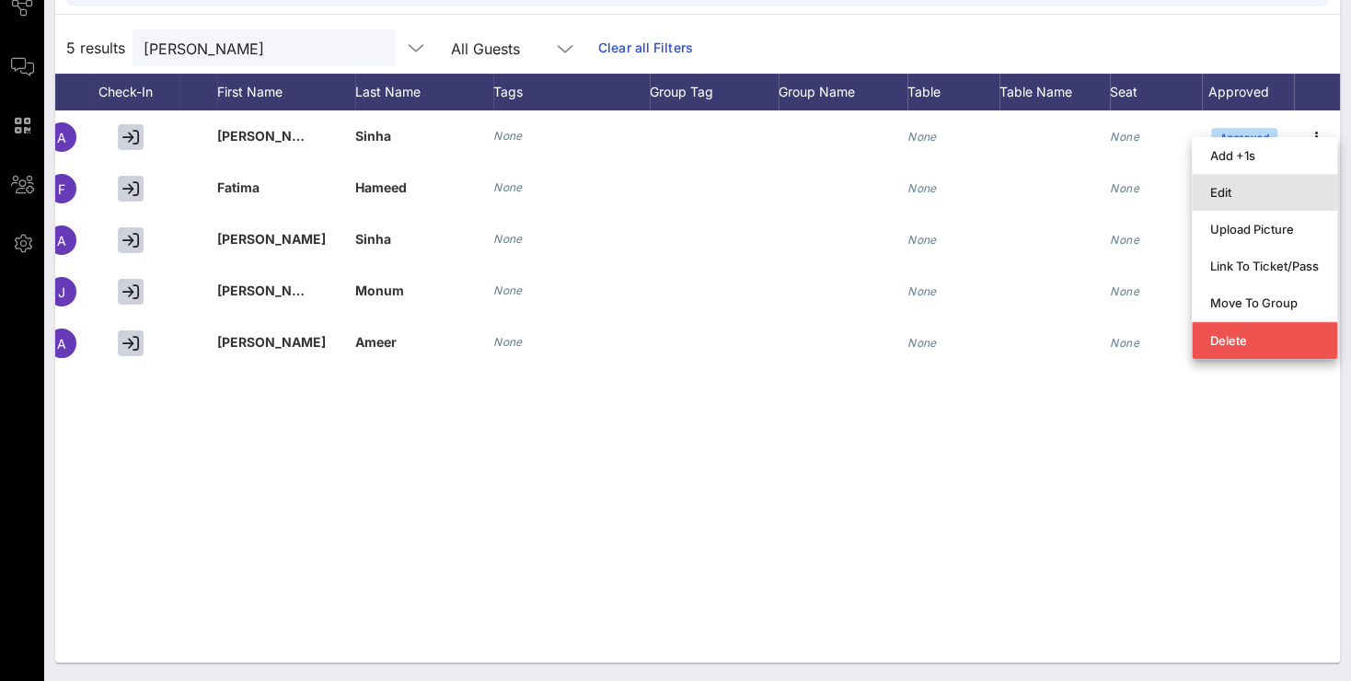
click at [1235, 189] on div "Edit" at bounding box center [1265, 192] width 109 height 15
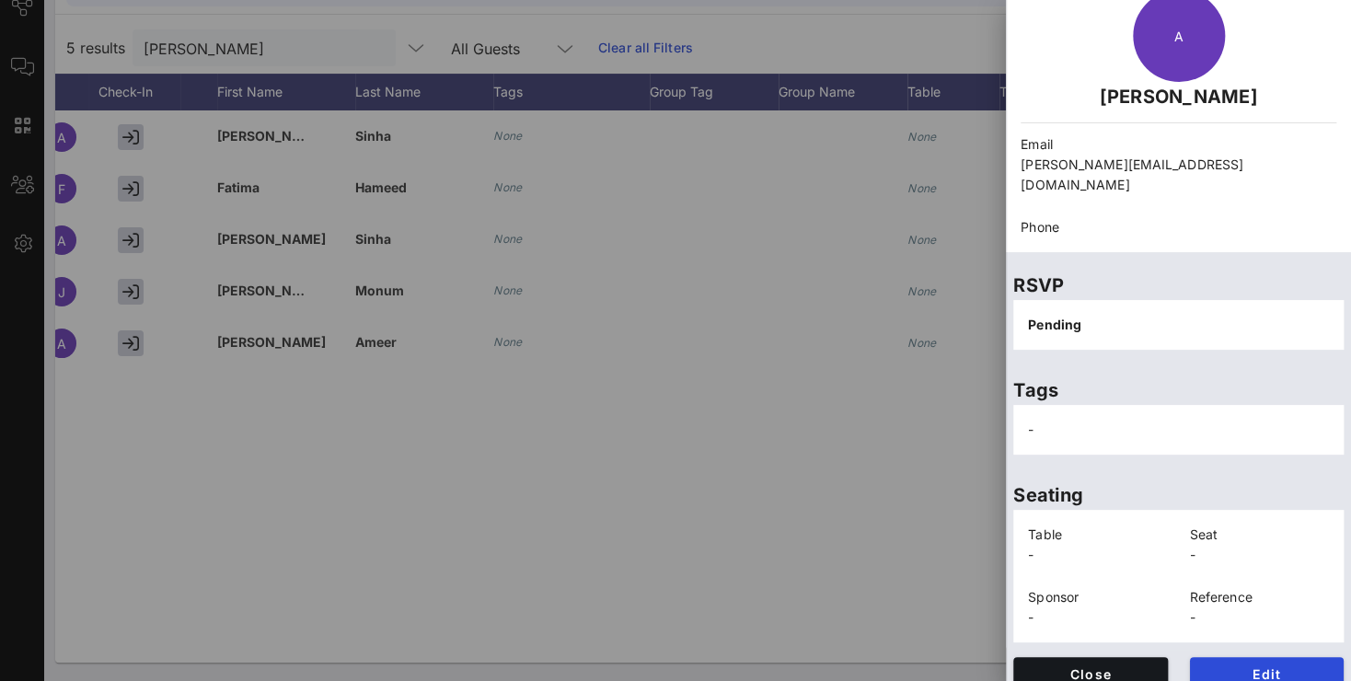
scroll to position [0, 0]
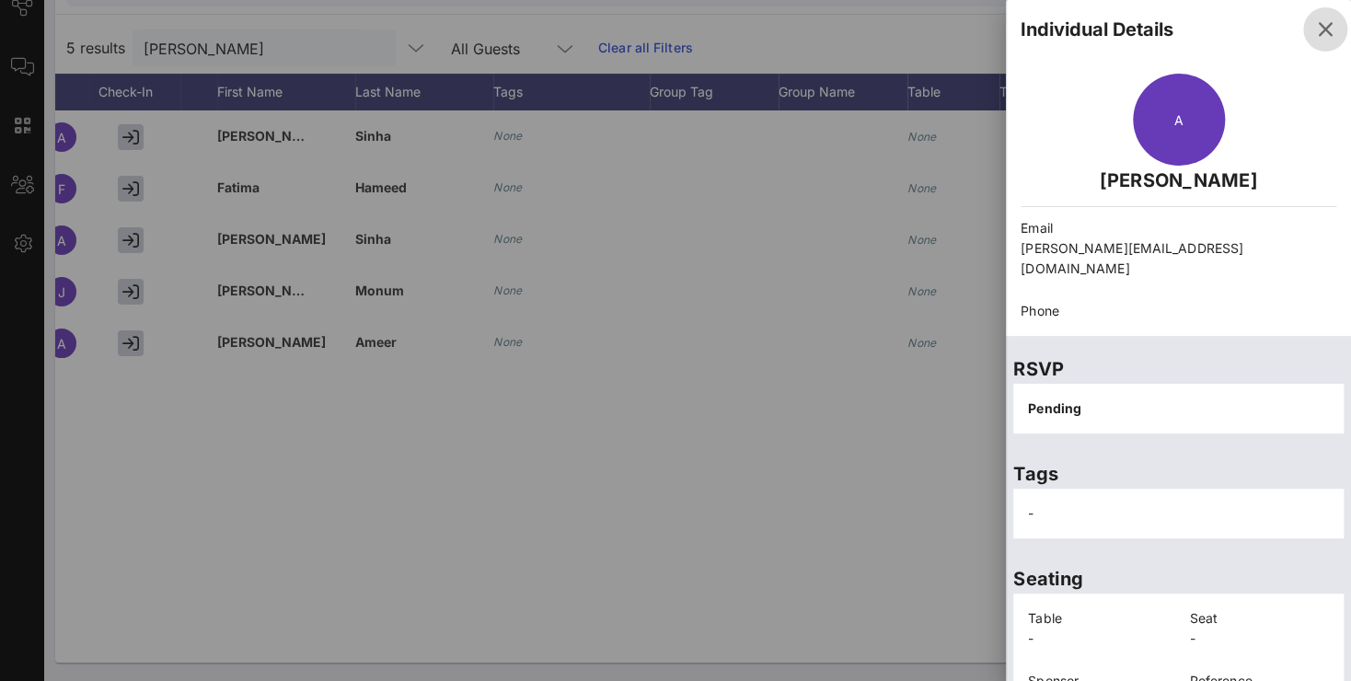
click at [1315, 37] on icon "button" at bounding box center [1326, 29] width 22 height 22
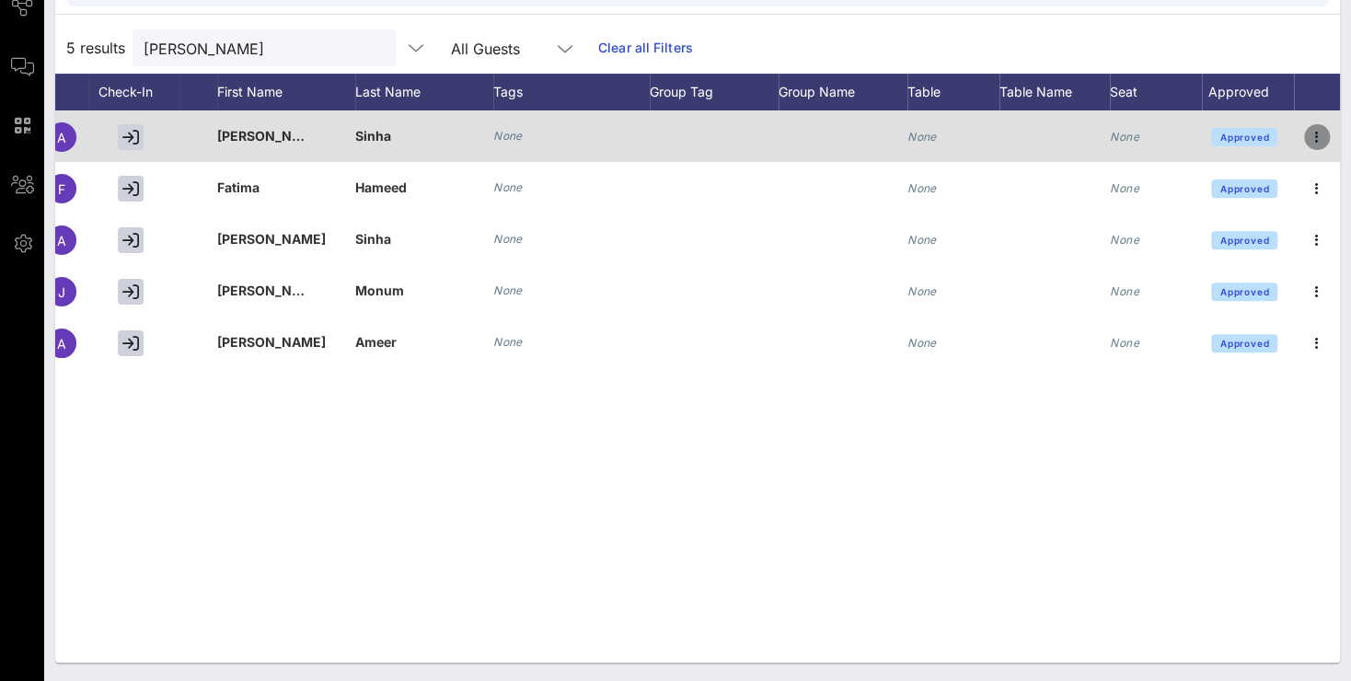
click at [1319, 136] on icon "button" at bounding box center [1317, 137] width 22 height 22
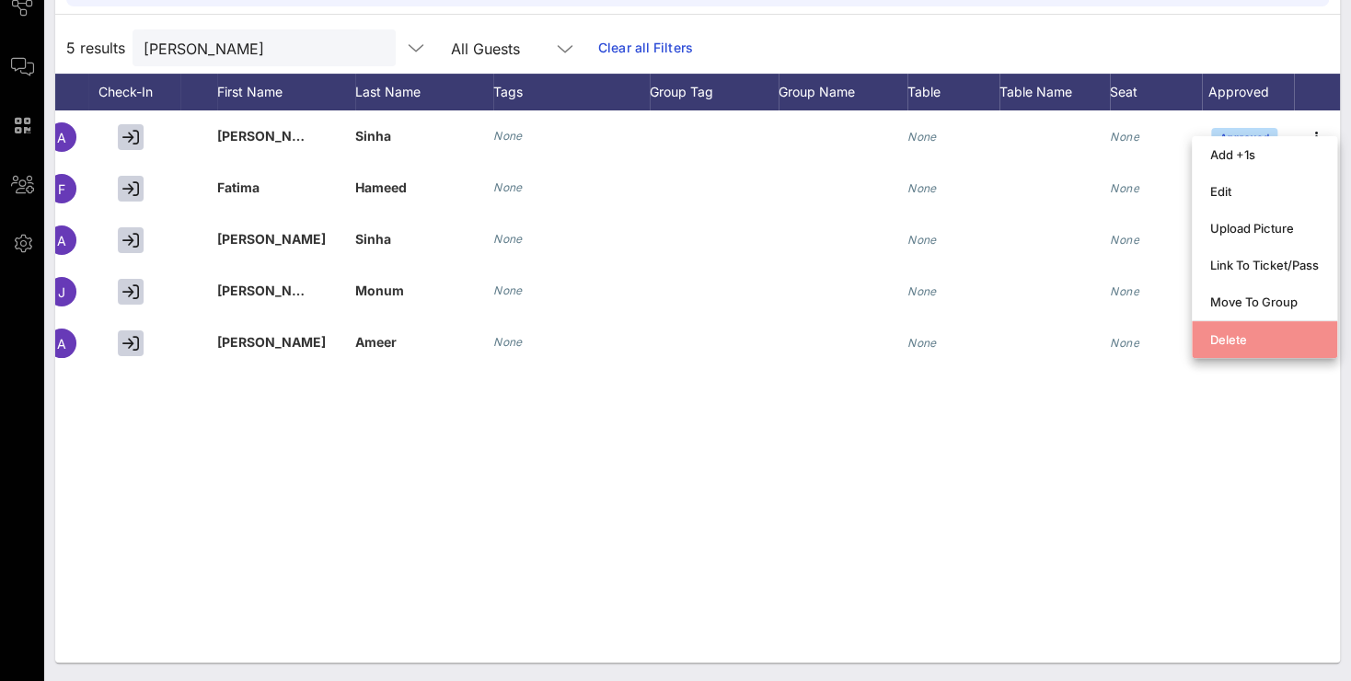
click at [1285, 335] on div "Delete" at bounding box center [1265, 339] width 109 height 15
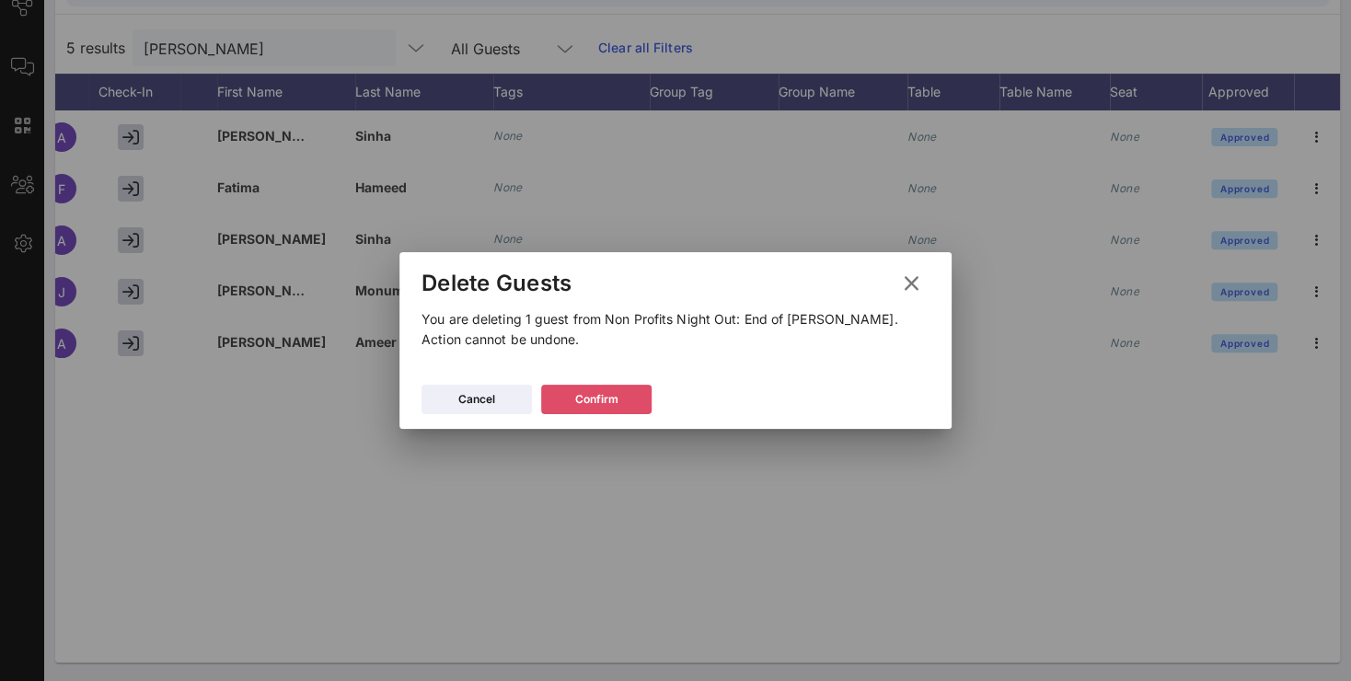
click at [607, 403] on div "Confirm" at bounding box center [596, 399] width 43 height 18
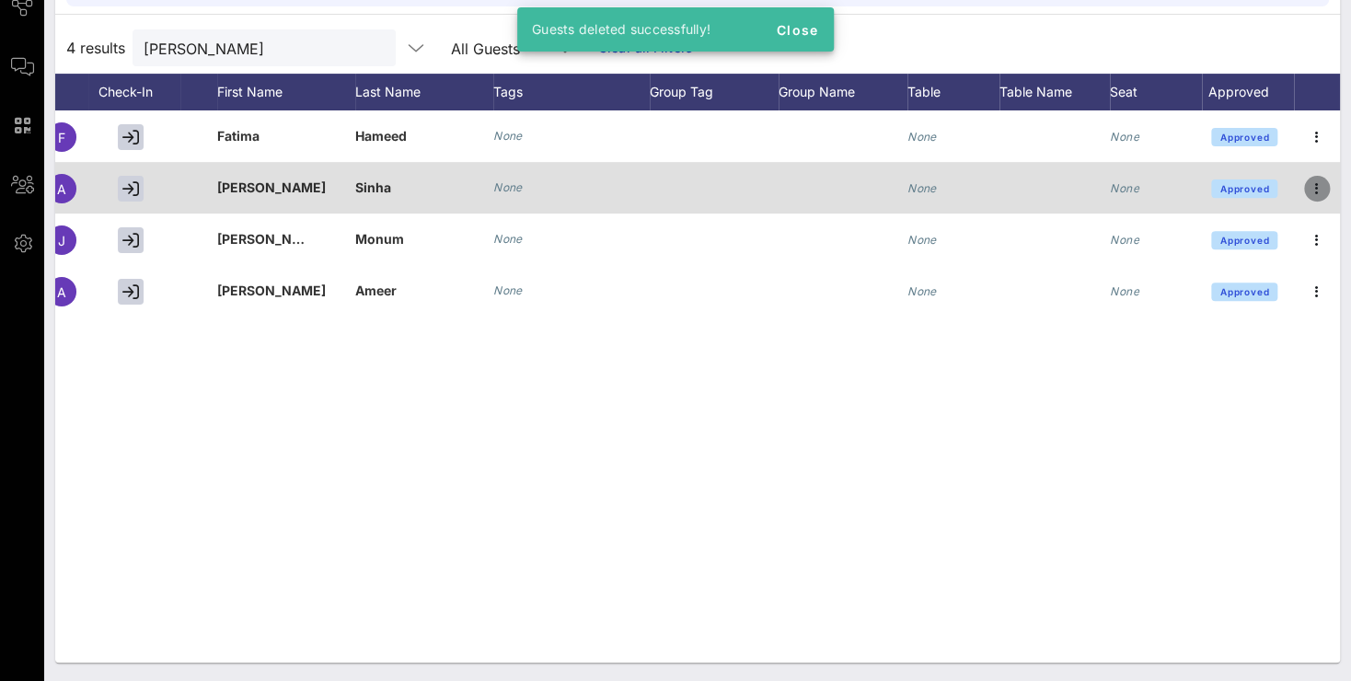
click at [1310, 183] on icon "button" at bounding box center [1317, 189] width 22 height 22
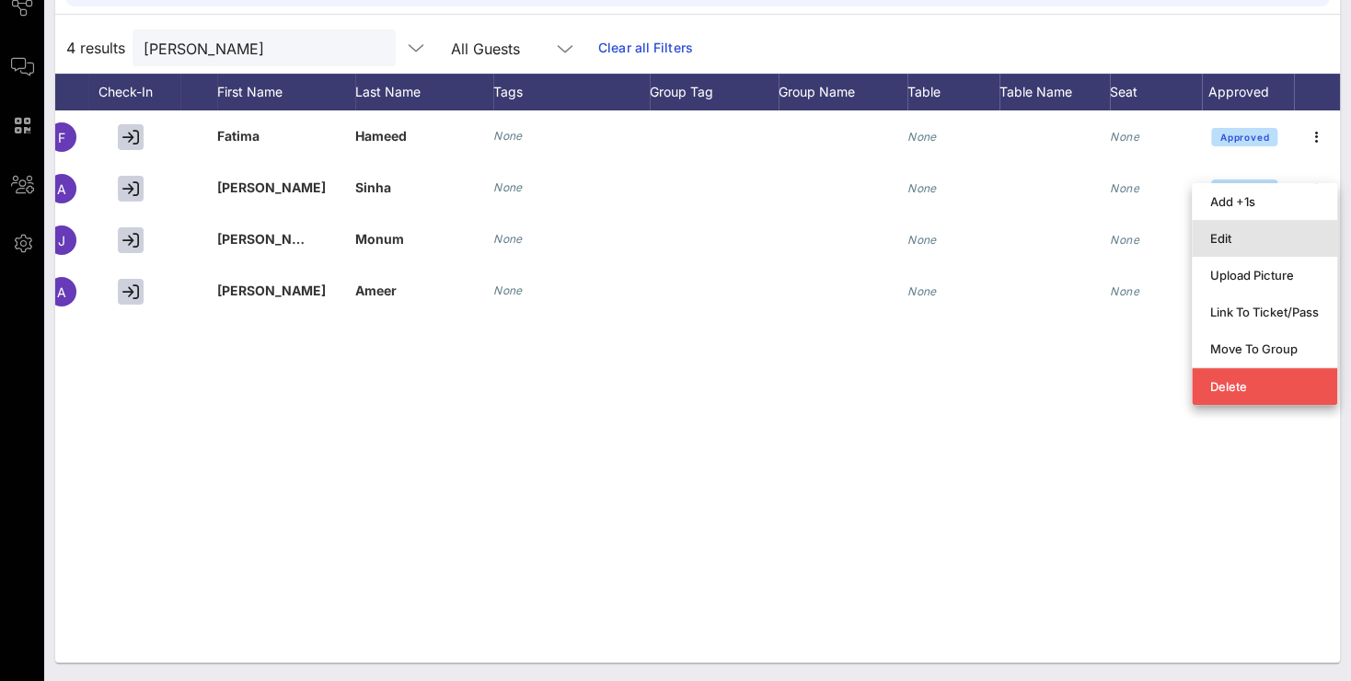
click at [1242, 243] on div "Edit" at bounding box center [1265, 238] width 109 height 15
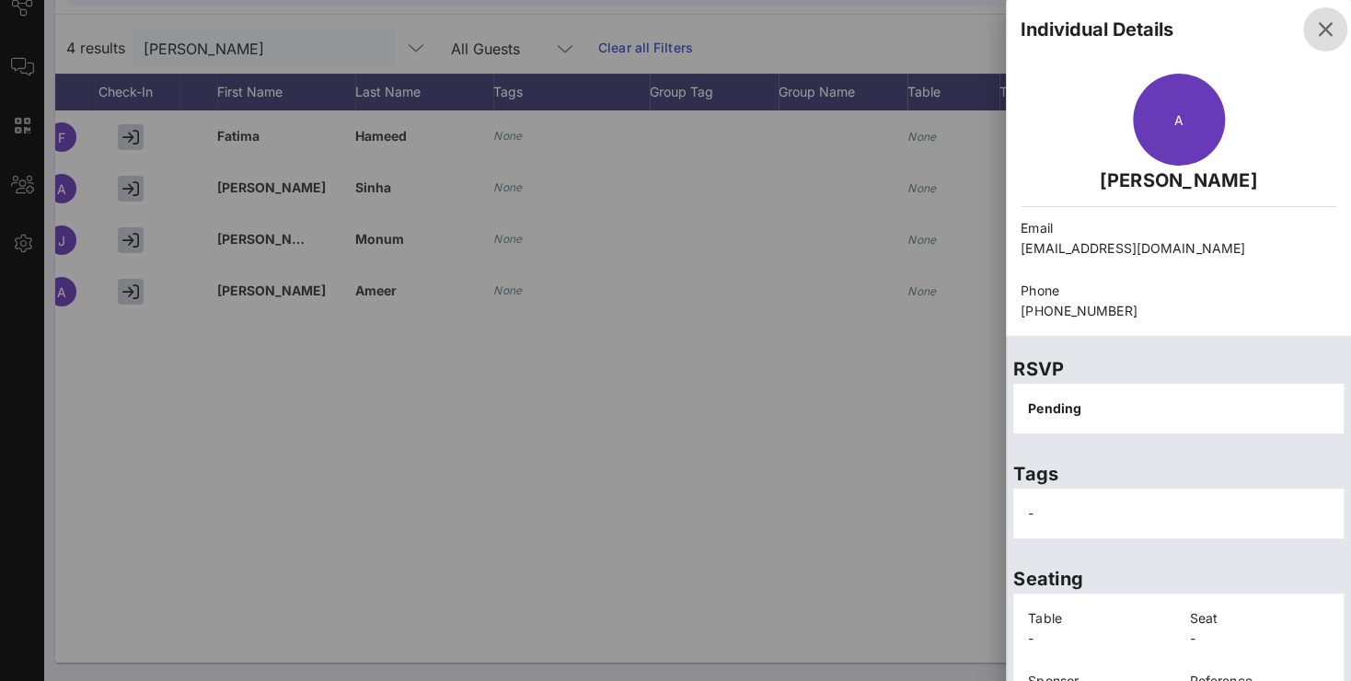
click at [1317, 20] on icon "button" at bounding box center [1326, 29] width 22 height 22
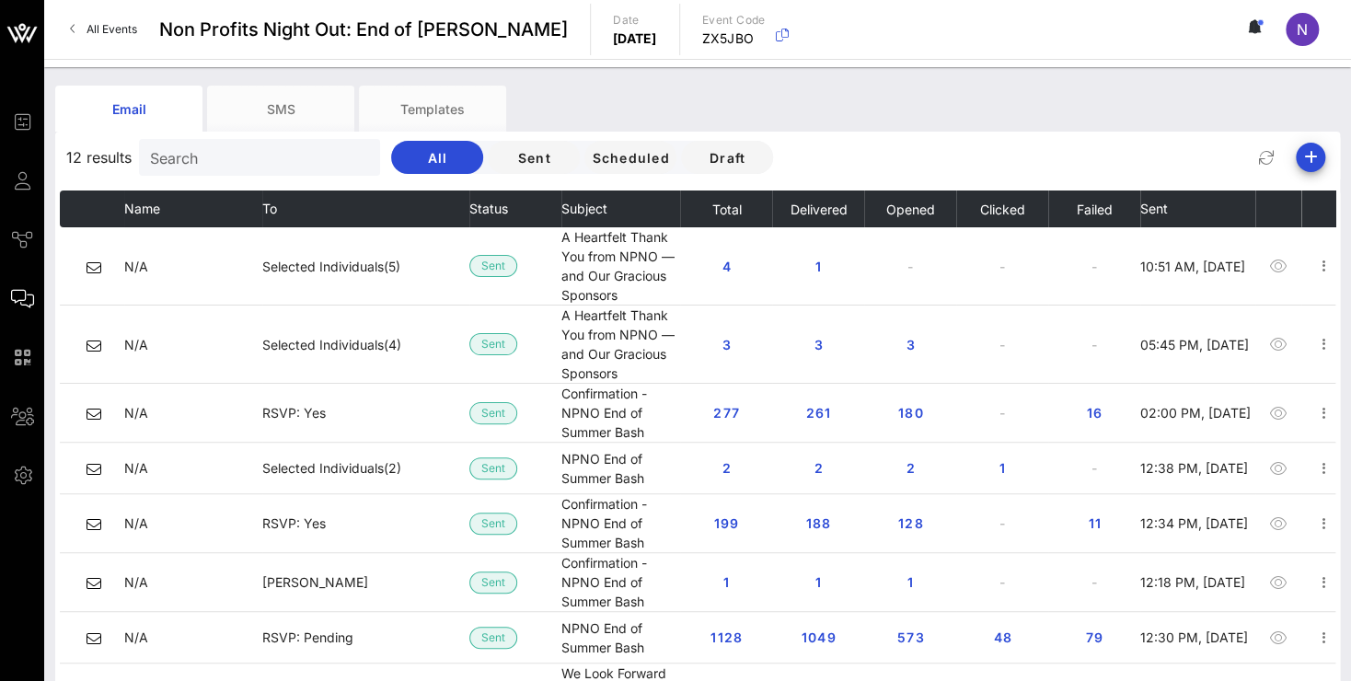
scroll to position [0, 48]
